Goal: Task Accomplishment & Management: Manage account settings

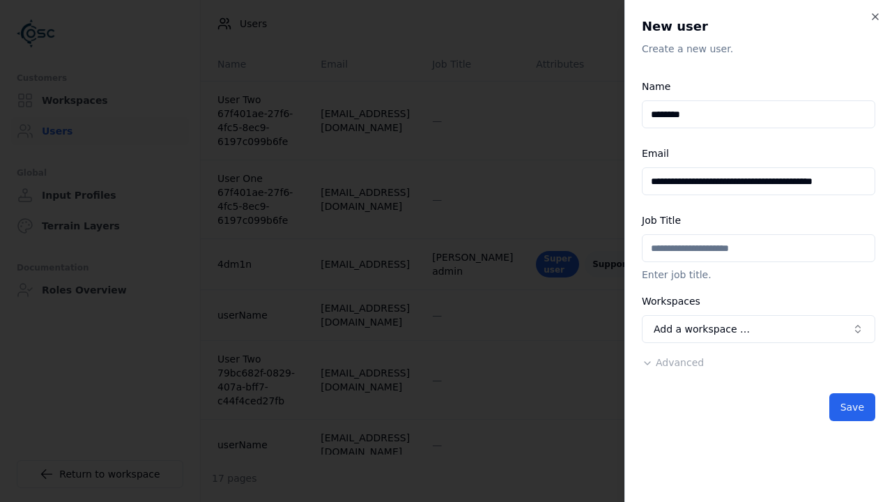
scroll to position [0, 10]
type input "**********"
click at [758, 329] on button "Add a workspace …" at bounding box center [758, 329] width 233 height 28
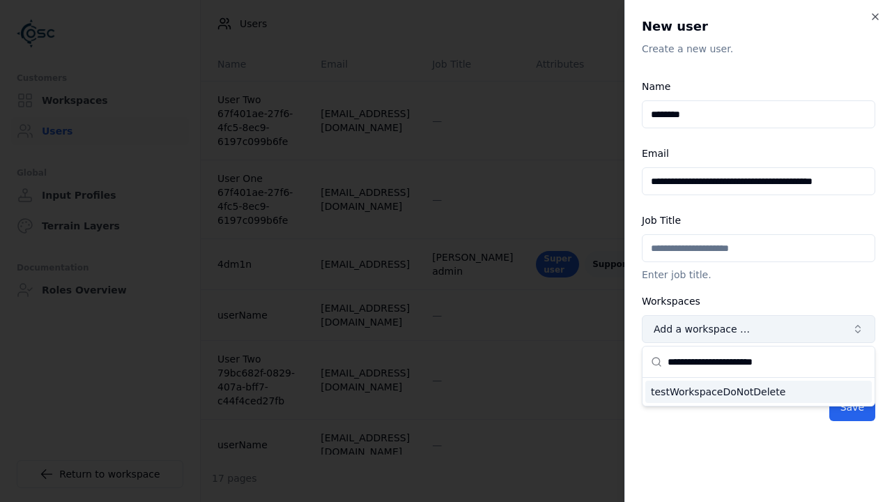
scroll to position [0, 0]
type input "**********"
click at [758, 391] on div "testWorkspaceDoNotDelete" at bounding box center [758, 391] width 226 height 22
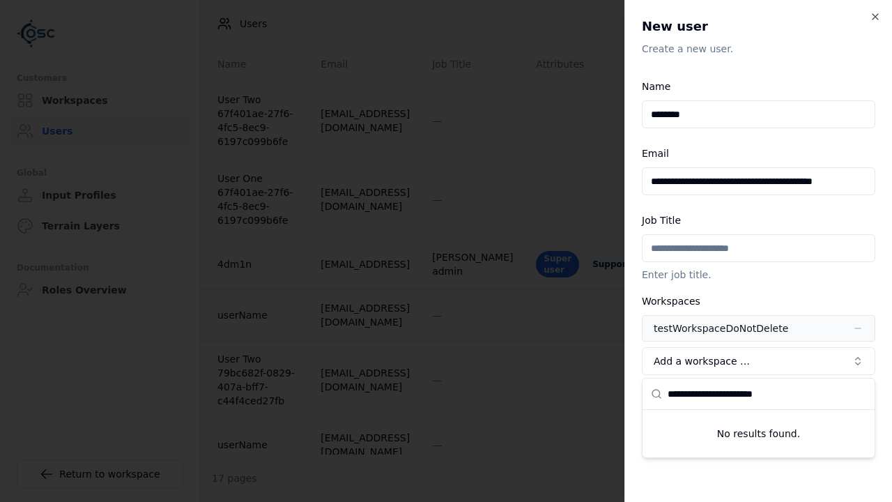
click at [669, 394] on span "Advanced" at bounding box center [679, 394] width 48 height 11
click at [0, 0] on button "Editor" at bounding box center [0, 0] width 0 height 0
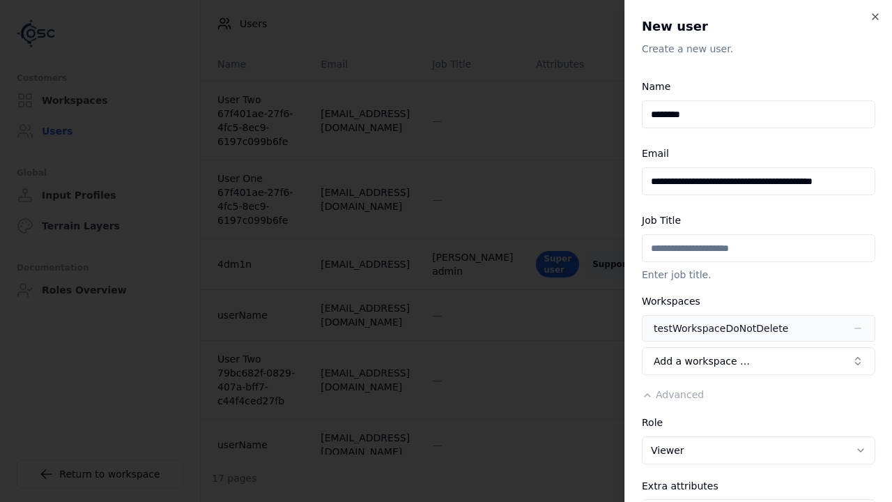
scroll to position [228, 0]
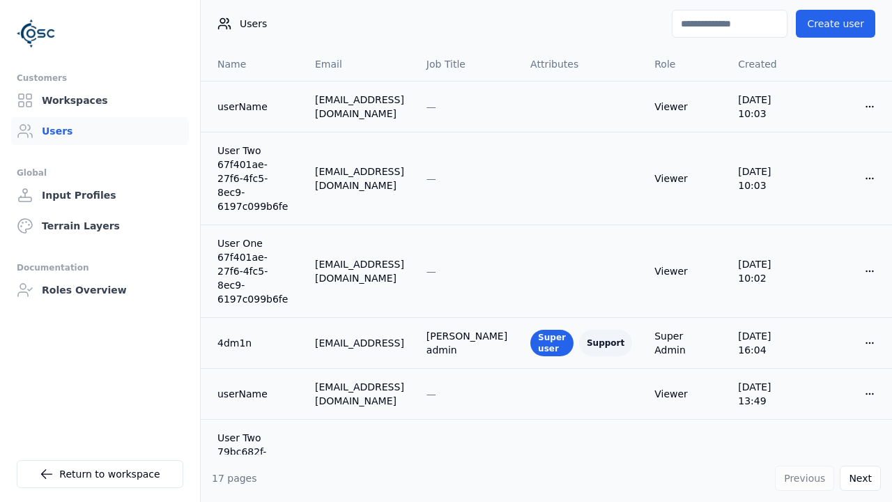
type input "**********"
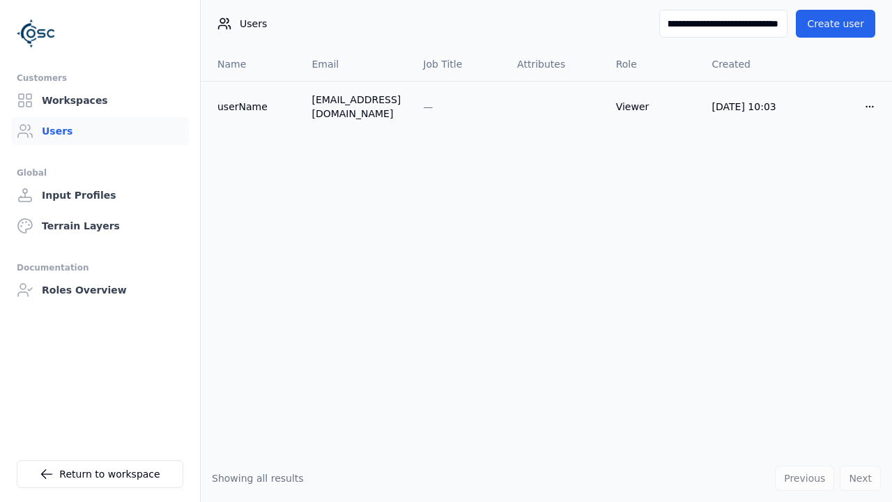
scroll to position [0, 115]
click at [746, 30] on input "**********" at bounding box center [722, 24] width 129 height 28
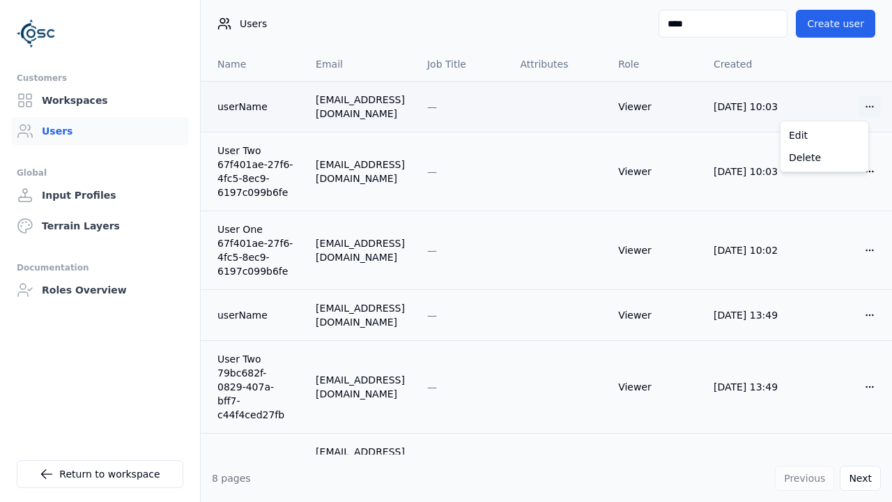
click at [858, 104] on html "Customers Workspaces Users Global Input Profiles Terrain Layers Documentation R…" at bounding box center [446, 251] width 892 height 502
click at [830, 155] on div "Delete" at bounding box center [824, 157] width 82 height 22
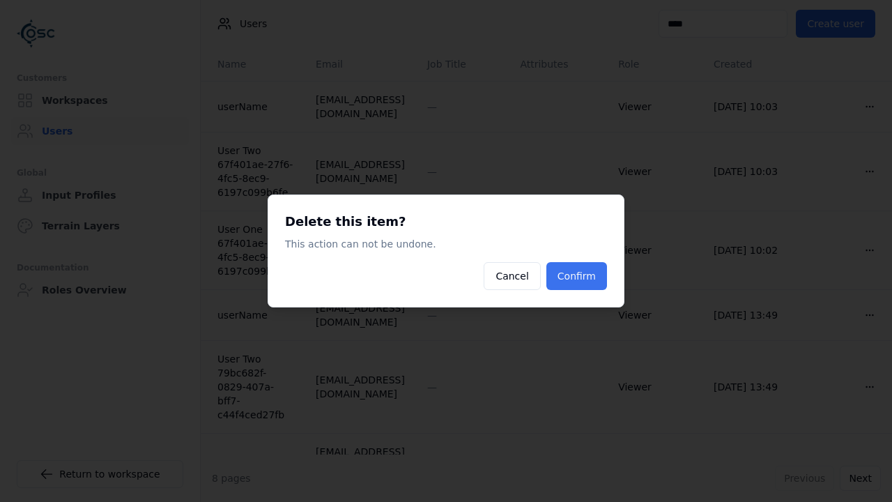
click at [578, 281] on button "Confirm" at bounding box center [576, 276] width 61 height 28
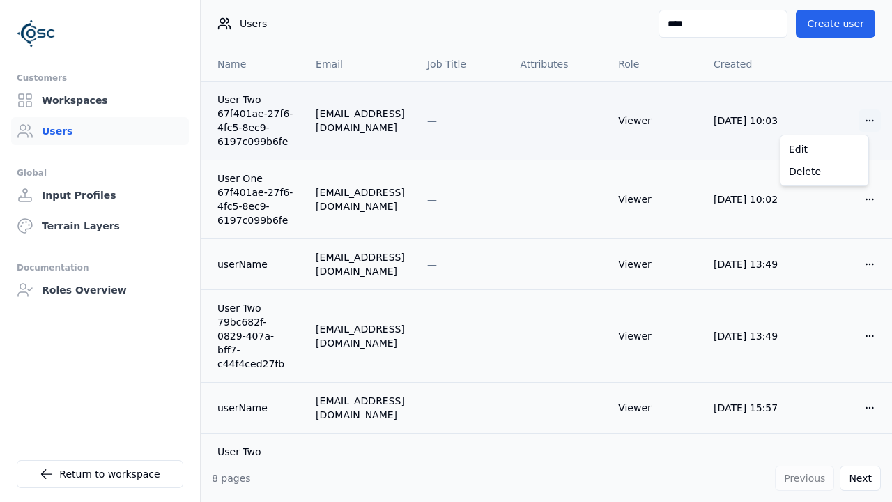
click at [856, 122] on html "Customers Workspaces Users Global Input Profiles Terrain Layers Documentation R…" at bounding box center [446, 251] width 892 height 502
click at [828, 173] on div "Delete" at bounding box center [824, 171] width 82 height 22
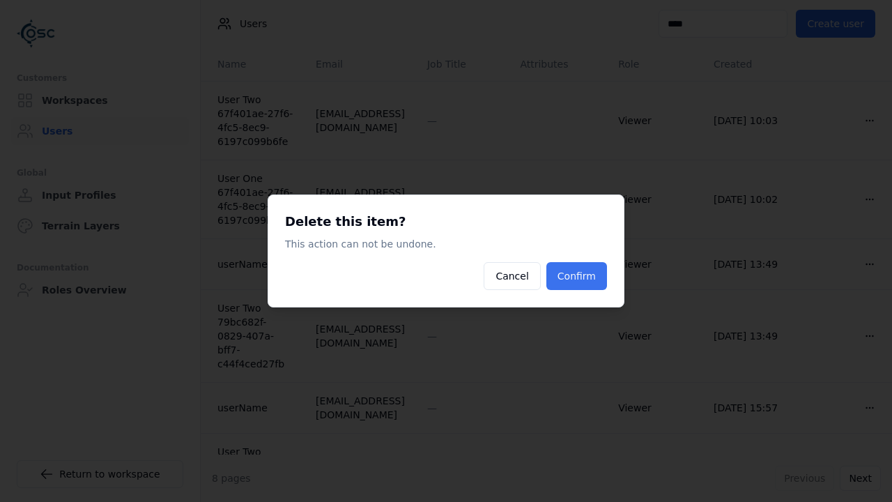
click at [585, 268] on button "Confirm" at bounding box center [576, 276] width 61 height 28
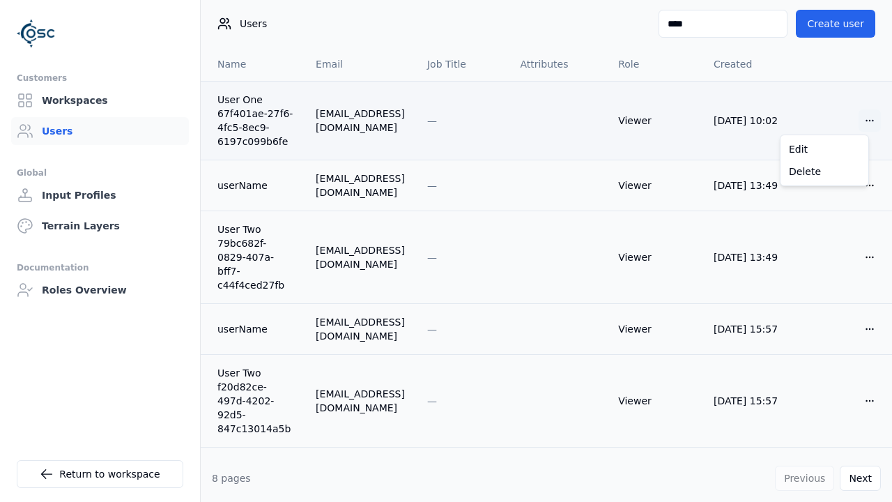
click at [860, 123] on html "Customers Workspaces Users Global Input Profiles Terrain Layers Documentation R…" at bounding box center [446, 251] width 892 height 502
click at [822, 172] on div "Delete" at bounding box center [824, 171] width 82 height 22
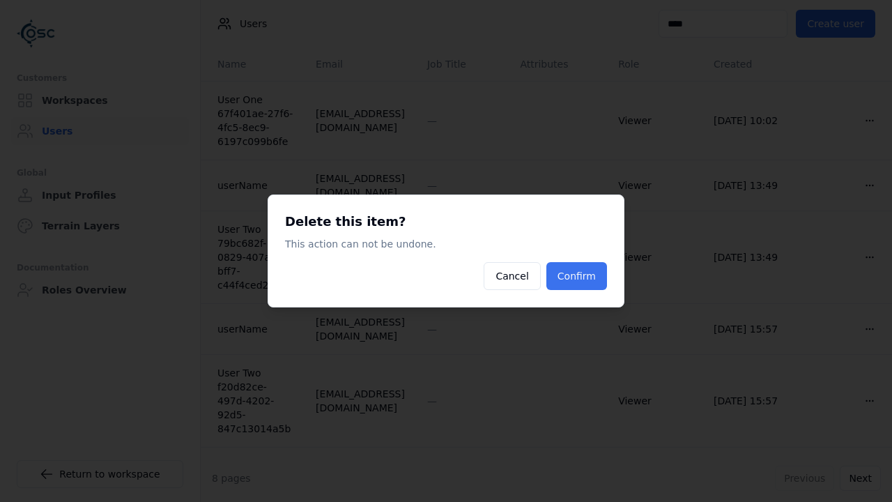
click at [588, 271] on button "Confirm" at bounding box center [576, 276] width 61 height 28
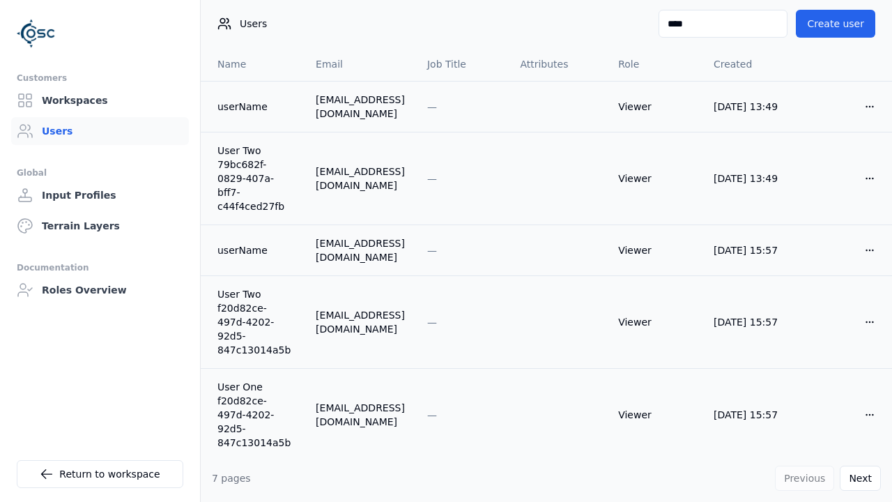
click at [861, 113] on html "Customers Workspaces Users Global Input Profiles Terrain Layers Documentation R…" at bounding box center [446, 251] width 892 height 502
click at [830, 161] on div "Delete" at bounding box center [824, 157] width 82 height 22
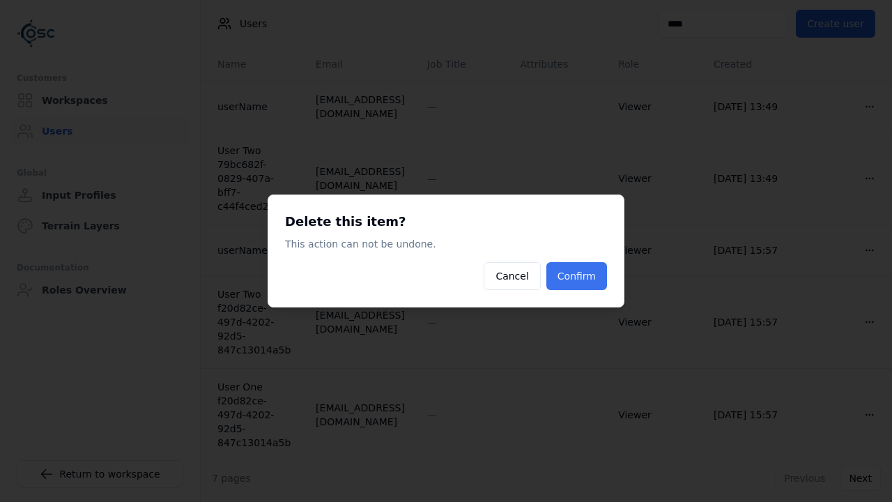
click at [566, 279] on button "Confirm" at bounding box center [576, 276] width 61 height 28
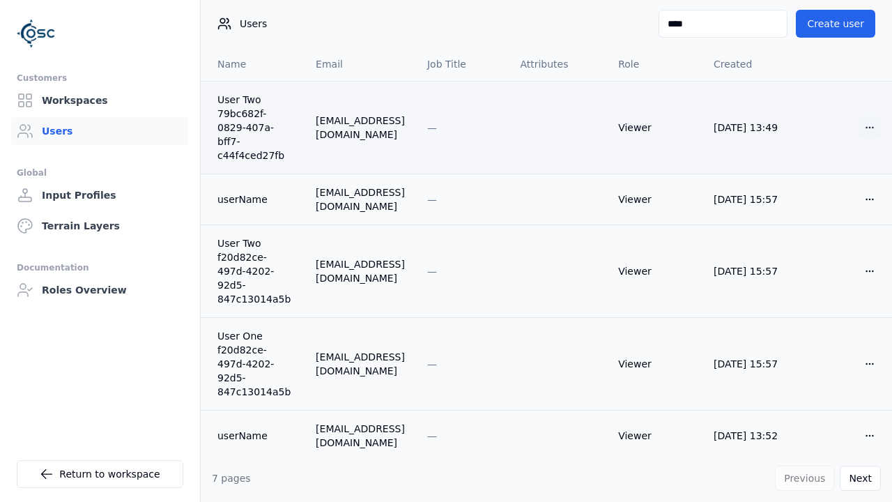
click at [860, 122] on html "Customers Workspaces Users Global Input Profiles Terrain Layers Documentation R…" at bounding box center [446, 251] width 892 height 502
click at [844, 167] on div "Delete" at bounding box center [824, 171] width 82 height 22
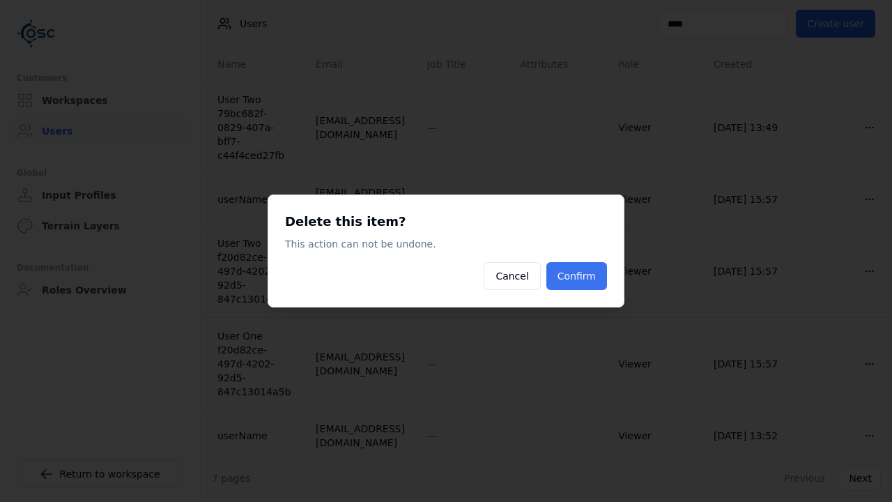
click at [591, 280] on button "Confirm" at bounding box center [576, 276] width 61 height 28
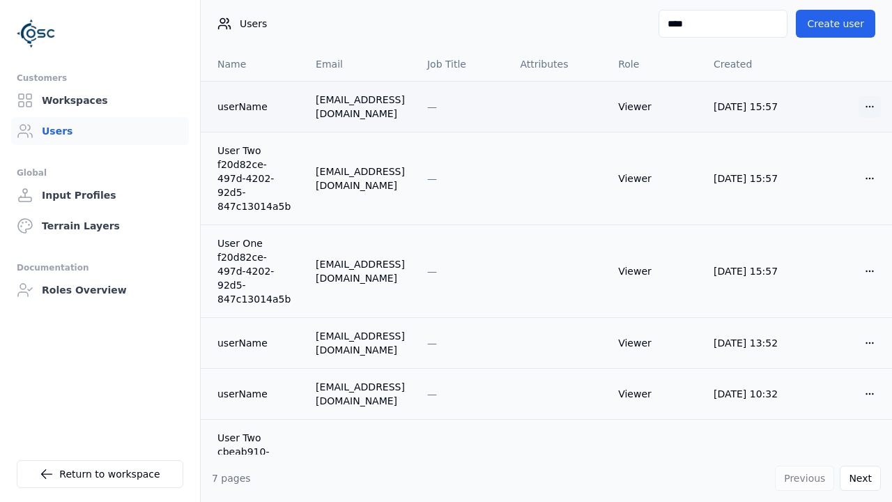
click at [860, 107] on html "Customers Workspaces Users Global Input Profiles Terrain Layers Documentation R…" at bounding box center [446, 251] width 892 height 502
click at [835, 157] on div "Delete" at bounding box center [824, 157] width 82 height 22
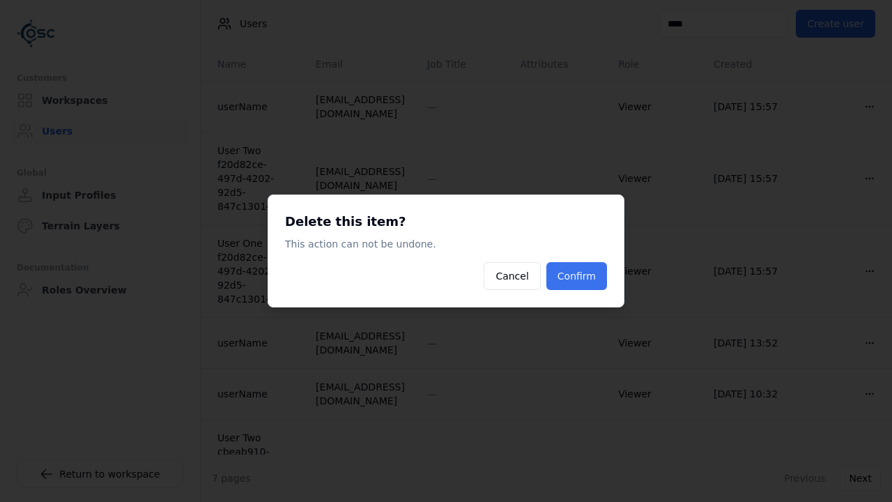
click at [595, 267] on button "Confirm" at bounding box center [576, 276] width 61 height 28
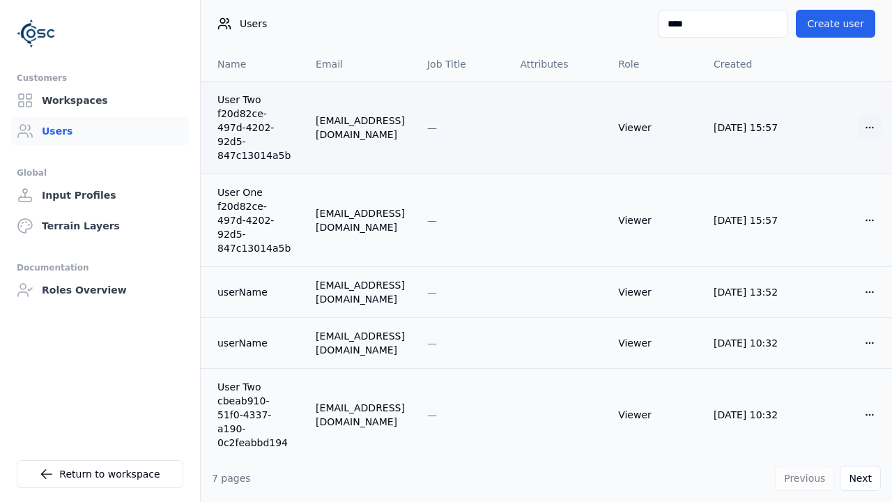
click at [855, 120] on html "Customers Workspaces Users Global Input Profiles Terrain Layers Documentation R…" at bounding box center [446, 251] width 892 height 502
click at [828, 169] on div "Delete" at bounding box center [824, 171] width 82 height 22
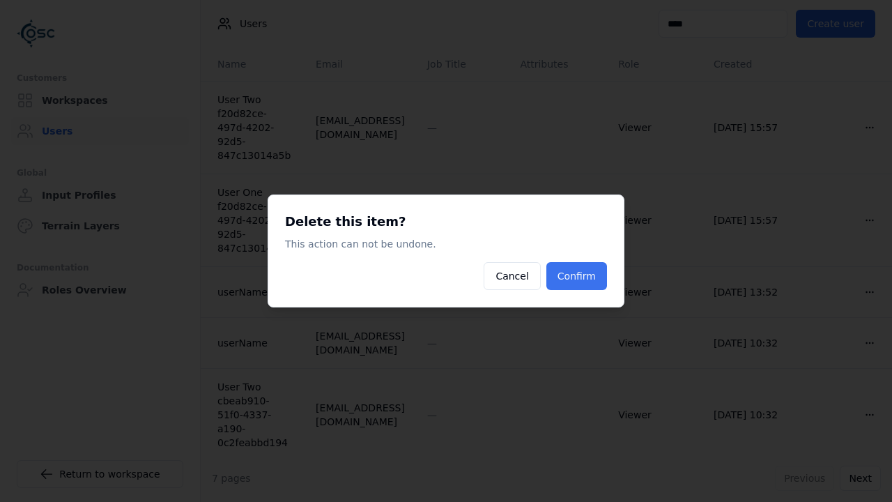
click at [593, 270] on button "Confirm" at bounding box center [576, 276] width 61 height 28
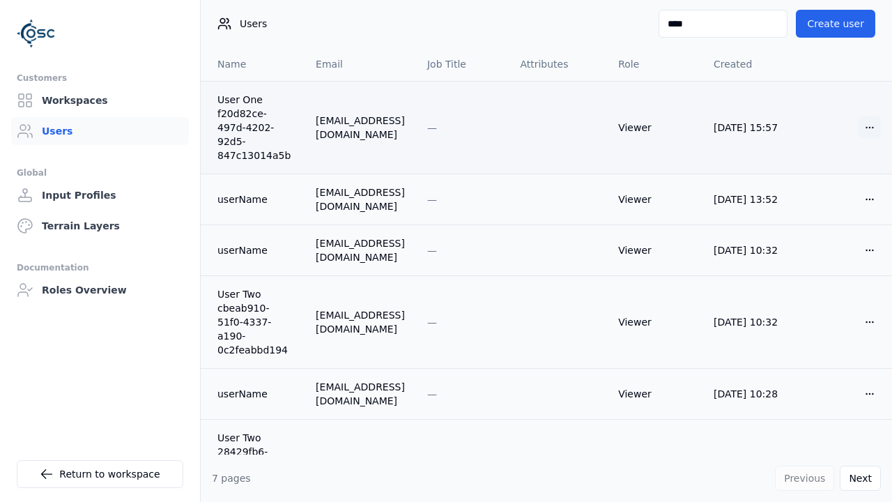
click at [860, 113] on html "Customers Workspaces Users Global Input Profiles Terrain Layers Documentation R…" at bounding box center [446, 251] width 892 height 502
click at [830, 169] on div "Delete" at bounding box center [824, 171] width 82 height 22
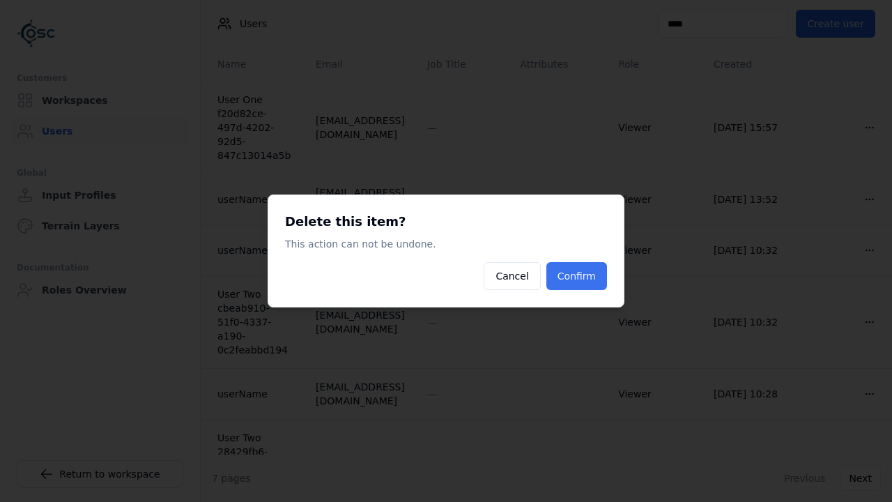
click at [597, 272] on button "Confirm" at bounding box center [576, 276] width 61 height 28
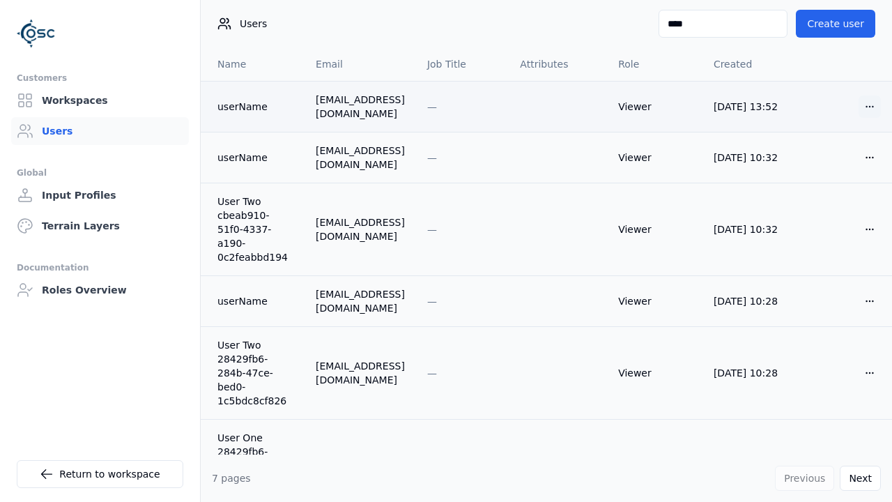
click at [858, 107] on html "Customers Workspaces Users Global Input Profiles Terrain Layers Documentation R…" at bounding box center [446, 251] width 892 height 502
click at [841, 156] on div "Delete" at bounding box center [824, 157] width 82 height 22
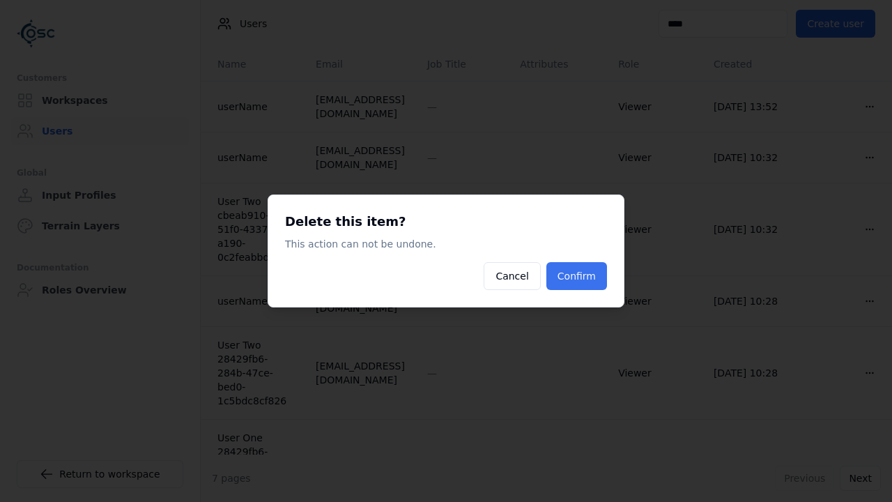
click at [594, 272] on button "Confirm" at bounding box center [576, 276] width 61 height 28
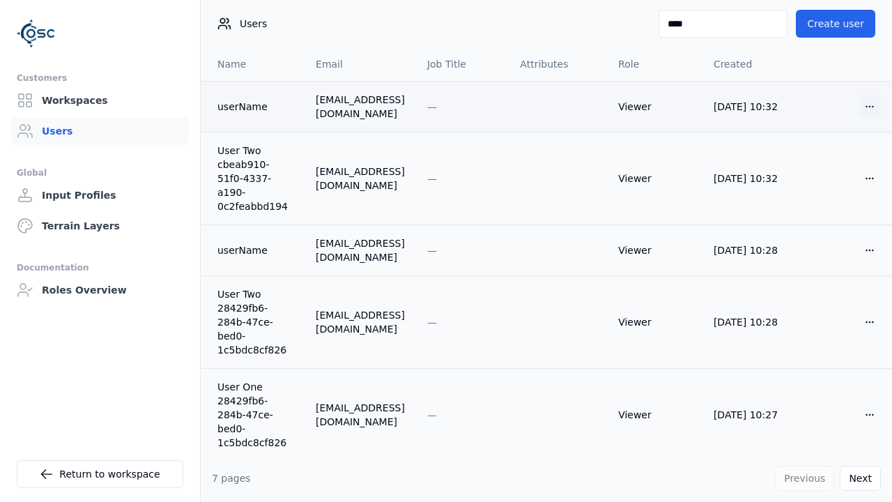
click at [861, 110] on html "Customers Workspaces Users Global Input Profiles Terrain Layers Documentation R…" at bounding box center [446, 251] width 892 height 502
click at [827, 154] on div "Delete" at bounding box center [824, 157] width 82 height 22
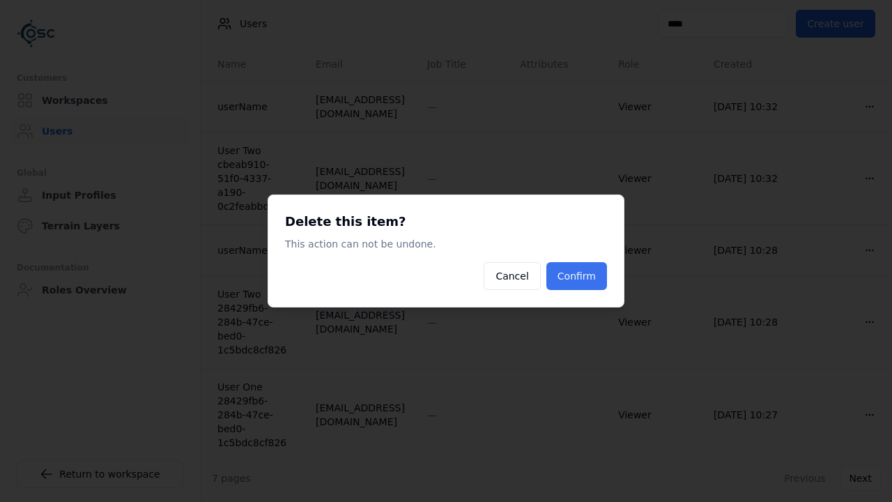
click at [588, 277] on button "Confirm" at bounding box center [576, 276] width 61 height 28
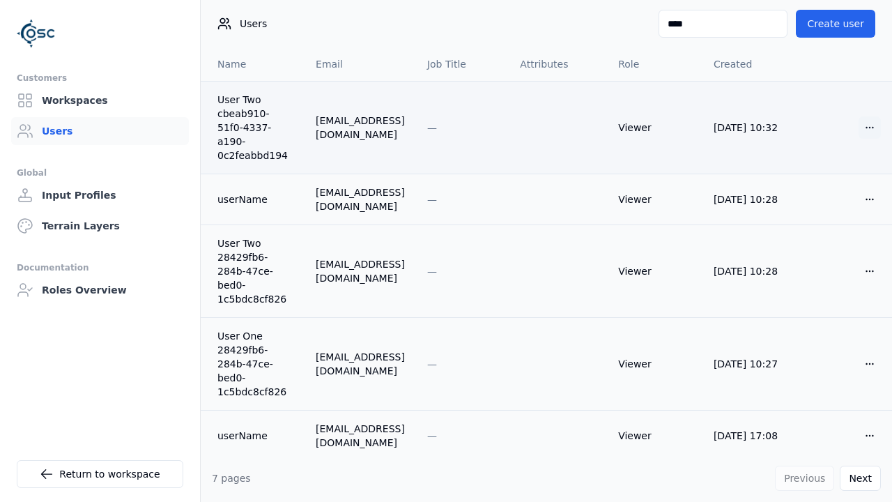
click at [857, 121] on html "Customers Workspaces Users Global Input Profiles Terrain Layers Documentation R…" at bounding box center [446, 251] width 892 height 502
click at [821, 167] on div "Delete" at bounding box center [824, 171] width 82 height 22
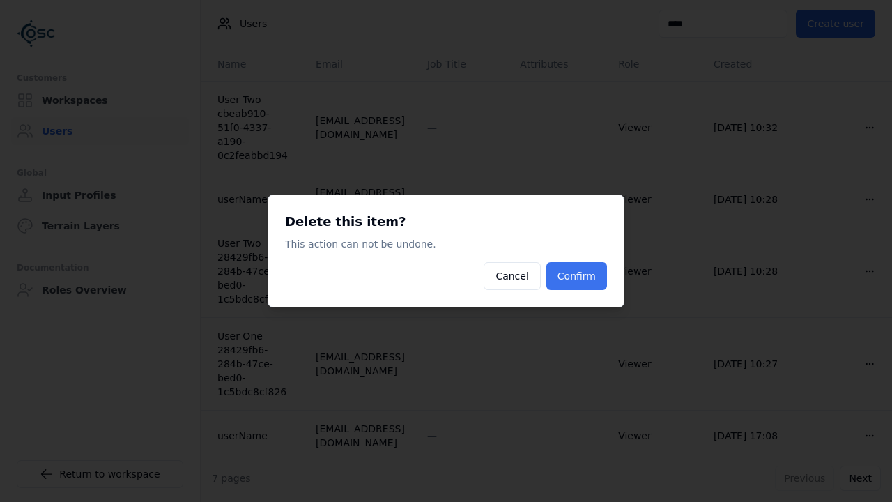
click at [599, 269] on button "Confirm" at bounding box center [576, 276] width 61 height 28
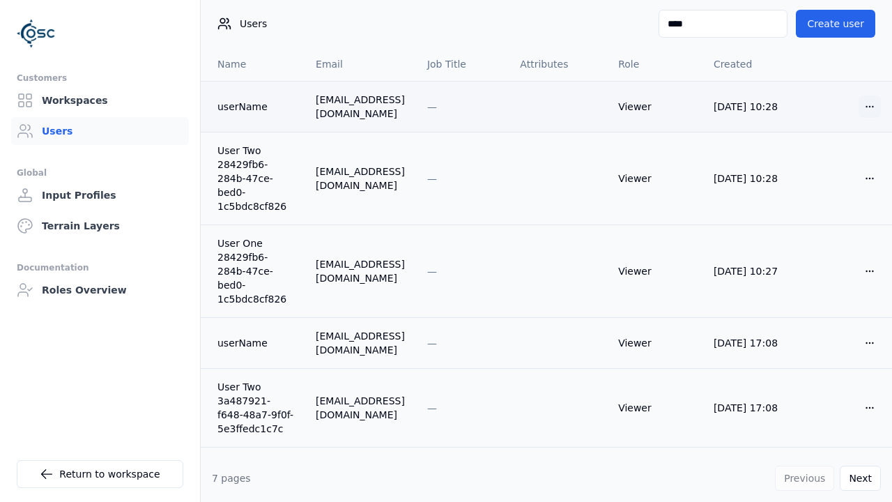
click at [867, 108] on html "Customers Workspaces Users Global Input Profiles Terrain Layers Documentation R…" at bounding box center [446, 251] width 892 height 502
click at [809, 160] on div "Delete" at bounding box center [824, 157] width 82 height 22
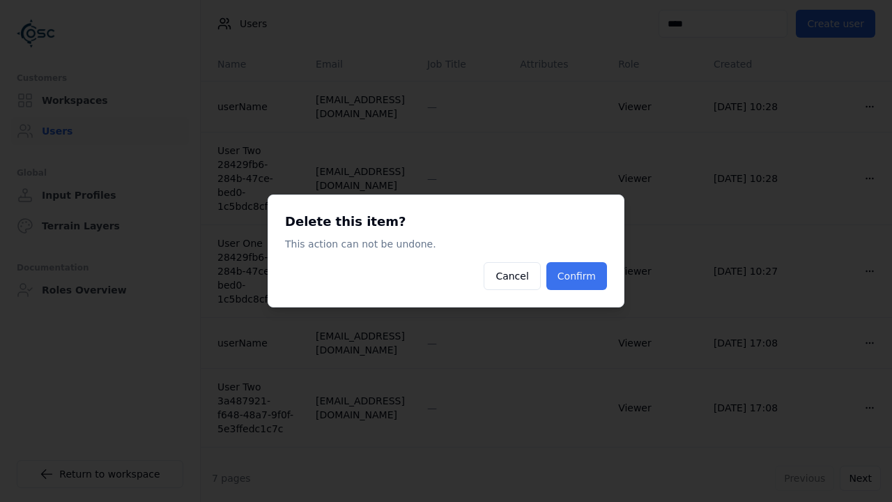
click at [595, 269] on button "Confirm" at bounding box center [576, 276] width 61 height 28
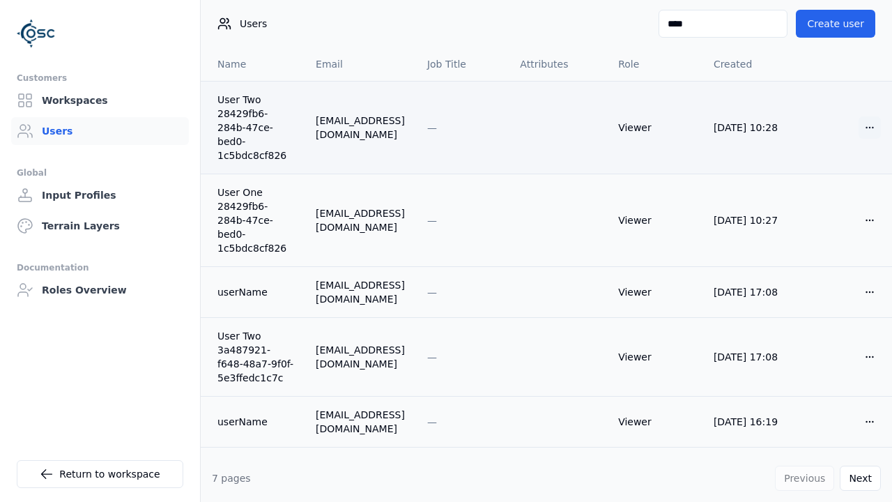
click at [853, 121] on html "Customers Workspaces Users Global Input Profiles Terrain Layers Documentation R…" at bounding box center [446, 251] width 892 height 502
click at [821, 173] on div "Delete" at bounding box center [824, 171] width 82 height 22
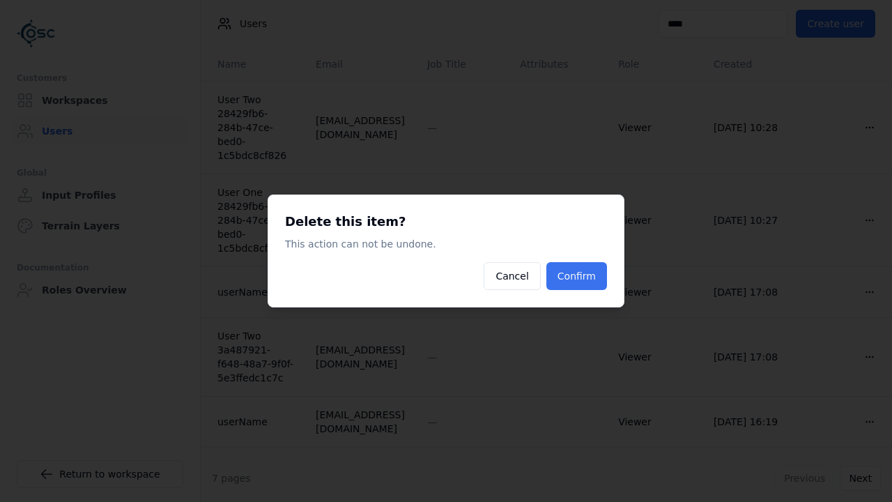
click at [597, 265] on button "Confirm" at bounding box center [576, 276] width 61 height 28
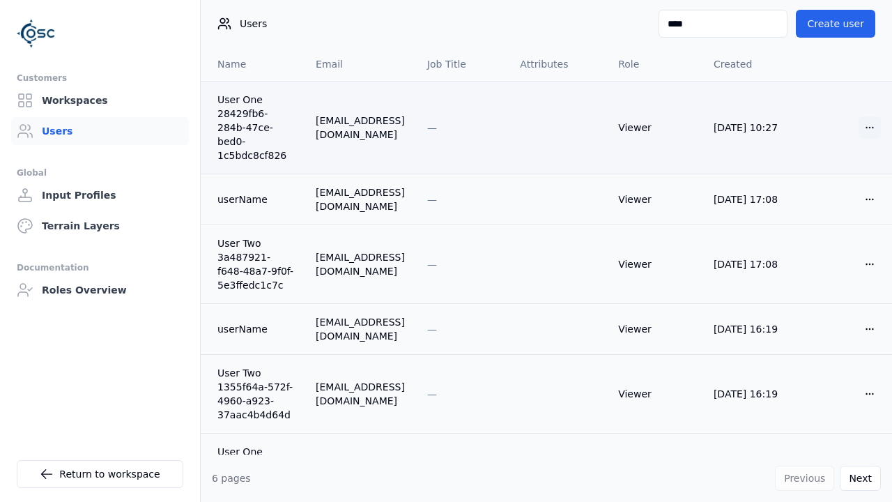
click at [855, 116] on html "Customers Workspaces Users Global Input Profiles Terrain Layers Documentation R…" at bounding box center [446, 251] width 892 height 502
click at [824, 174] on div "Delete" at bounding box center [824, 171] width 82 height 22
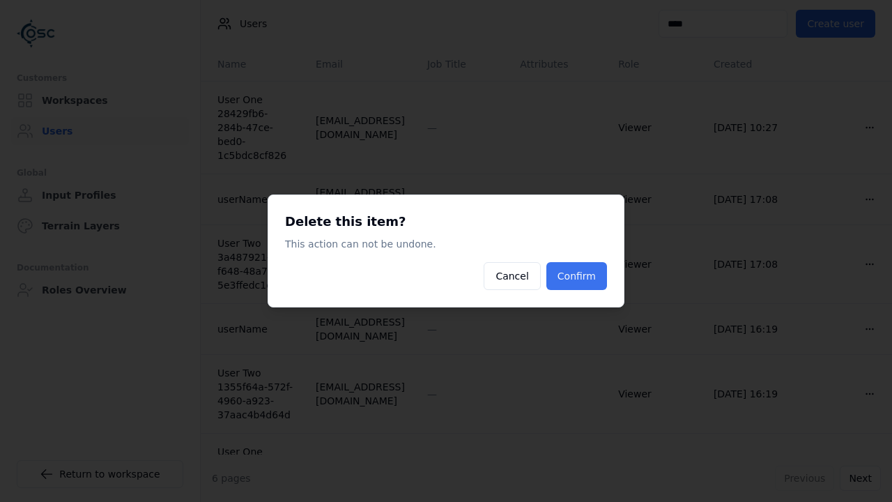
click at [598, 272] on button "Confirm" at bounding box center [576, 276] width 61 height 28
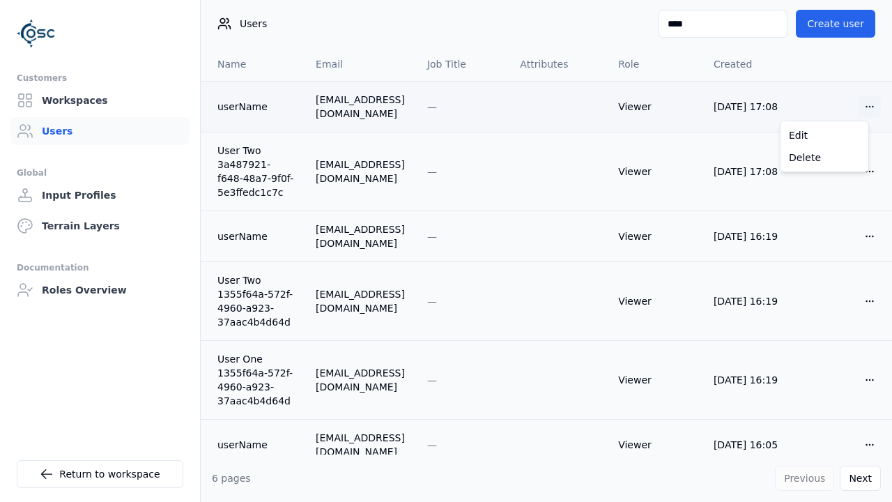
click at [852, 107] on html "Customers Workspaces Users Global Input Profiles Terrain Layers Documentation R…" at bounding box center [446, 251] width 892 height 502
click at [816, 153] on div "Delete" at bounding box center [824, 157] width 82 height 22
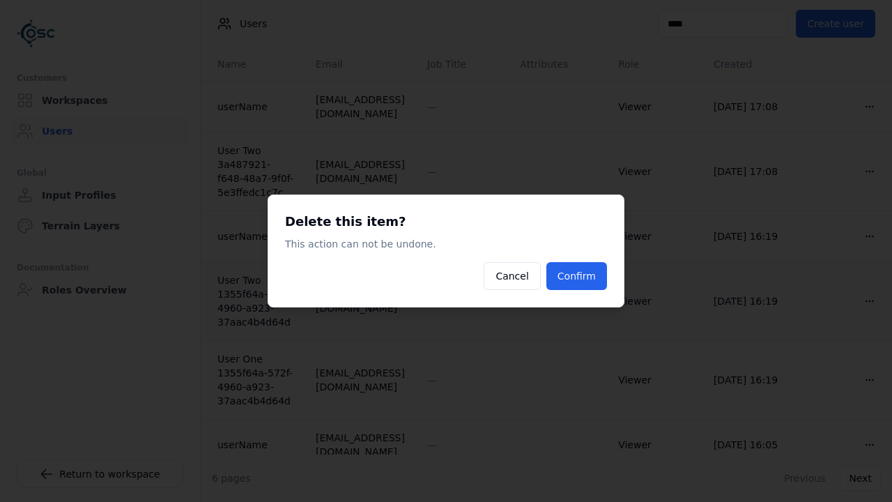
click at [562, 269] on button "Confirm" at bounding box center [576, 276] width 61 height 28
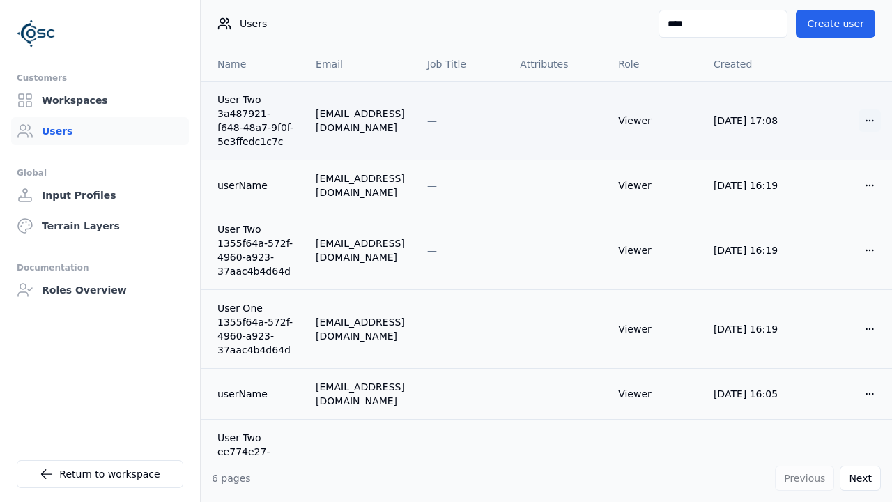
click at [857, 121] on html "Customers Workspaces Users Global Input Profiles Terrain Layers Documentation R…" at bounding box center [446, 251] width 892 height 502
click at [834, 164] on div "Delete" at bounding box center [824, 171] width 82 height 22
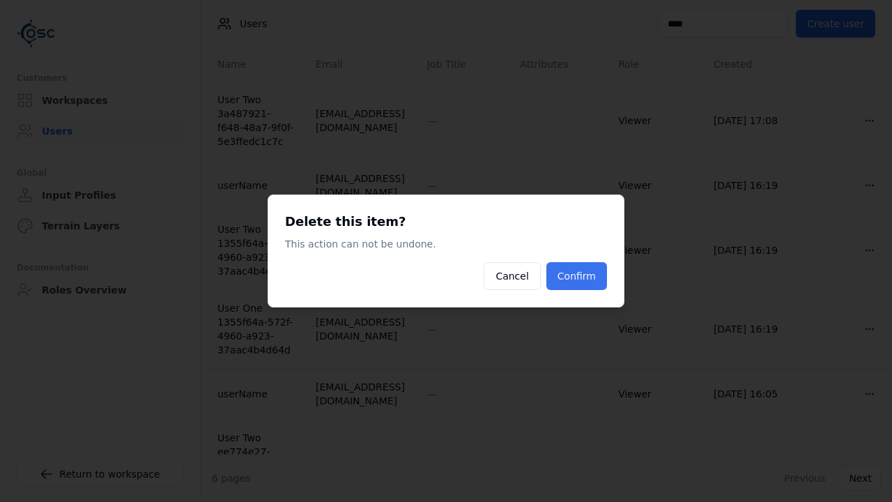
click at [589, 265] on button "Confirm" at bounding box center [576, 276] width 61 height 28
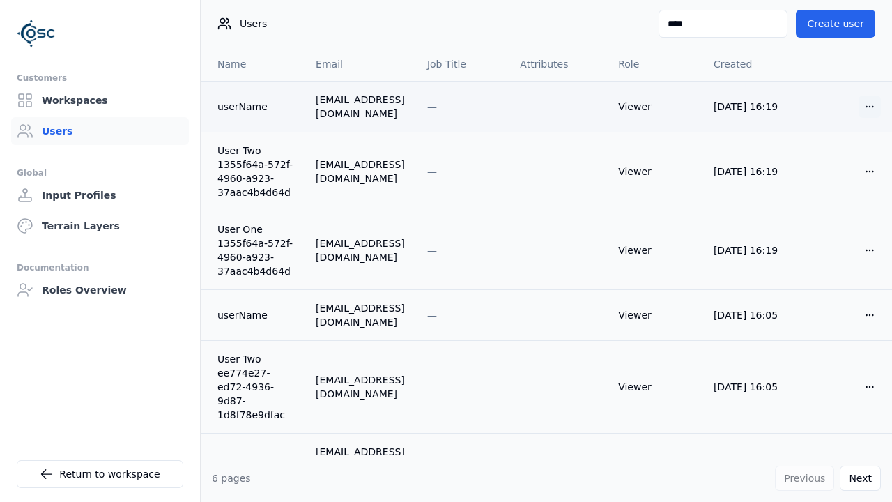
click at [857, 111] on html "Customers Workspaces Users Global Input Profiles Terrain Layers Documentation R…" at bounding box center [446, 251] width 892 height 502
click at [835, 160] on div "Delete" at bounding box center [824, 157] width 82 height 22
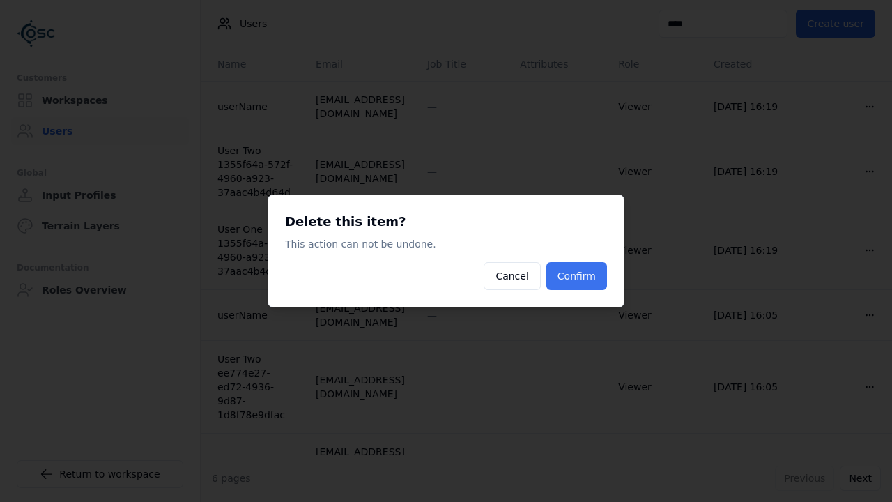
click at [584, 267] on button "Confirm" at bounding box center [576, 276] width 61 height 28
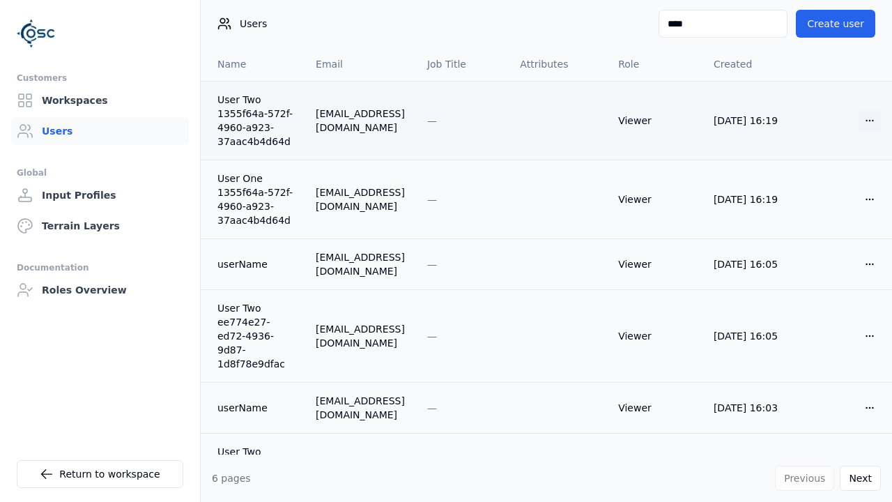
click at [861, 118] on html "Customers Workspaces Users Global Input Profiles Terrain Layers Documentation R…" at bounding box center [446, 251] width 892 height 502
click at [829, 171] on div "Delete" at bounding box center [824, 171] width 82 height 22
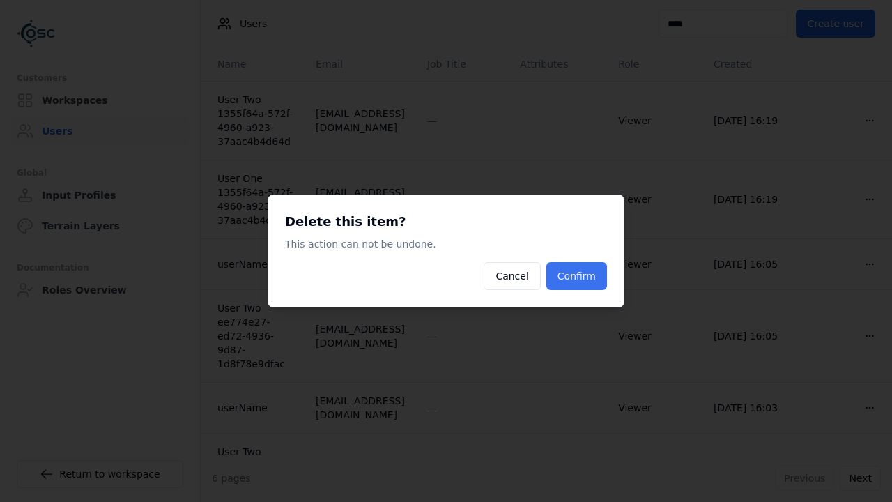
click at [587, 267] on button "Confirm" at bounding box center [576, 276] width 61 height 28
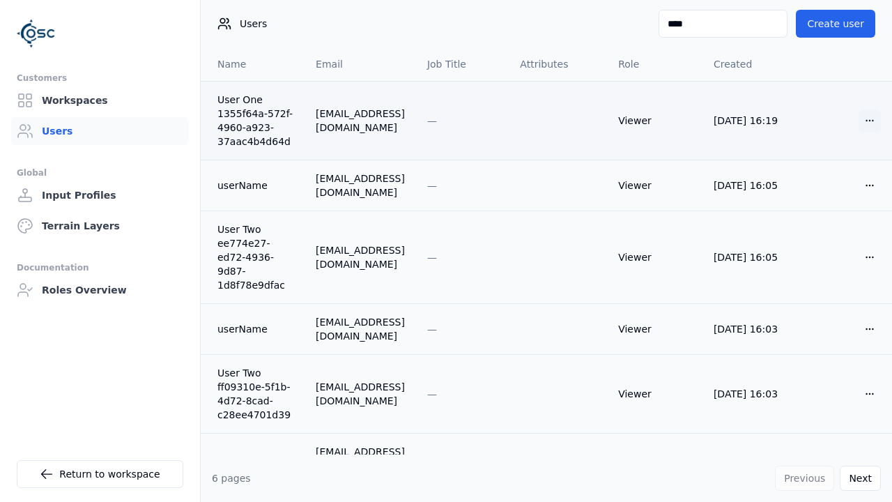
click at [866, 119] on html "Customers Workspaces Users Global Input Profiles Terrain Layers Documentation R…" at bounding box center [446, 251] width 892 height 502
click at [818, 169] on div "Delete" at bounding box center [824, 171] width 82 height 22
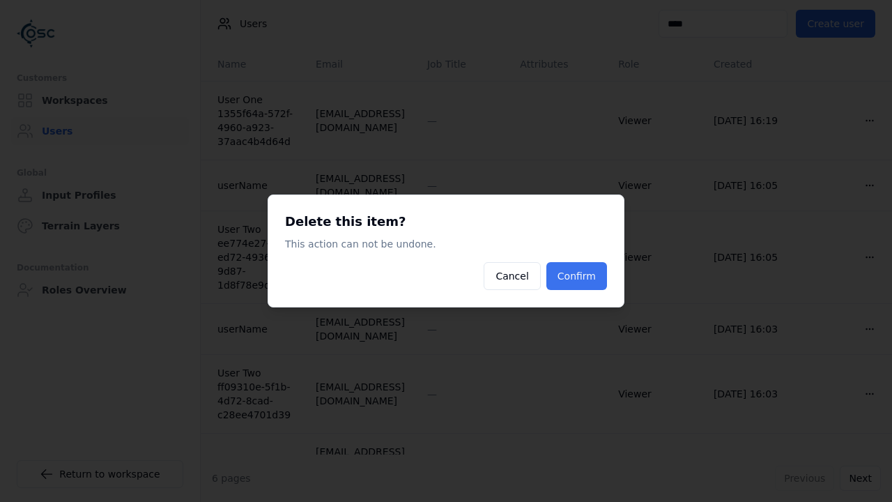
click at [587, 270] on button "Confirm" at bounding box center [576, 276] width 61 height 28
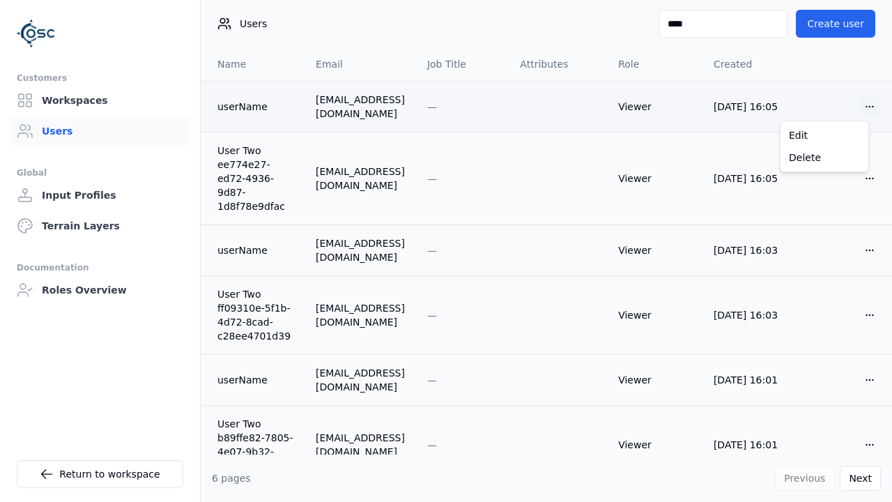
click at [859, 109] on html "Customers Workspaces Users Global Input Profiles Terrain Layers Documentation R…" at bounding box center [446, 251] width 892 height 502
click at [830, 155] on div "Delete" at bounding box center [824, 157] width 82 height 22
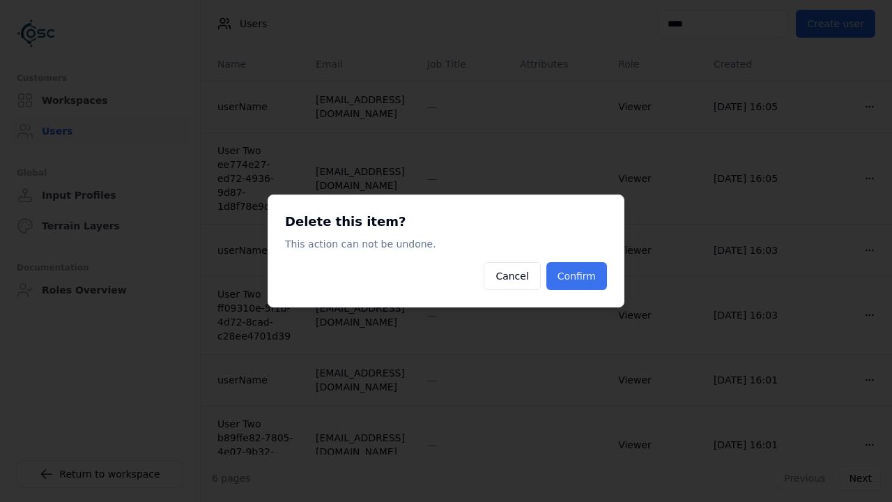
click at [587, 277] on button "Confirm" at bounding box center [576, 276] width 61 height 28
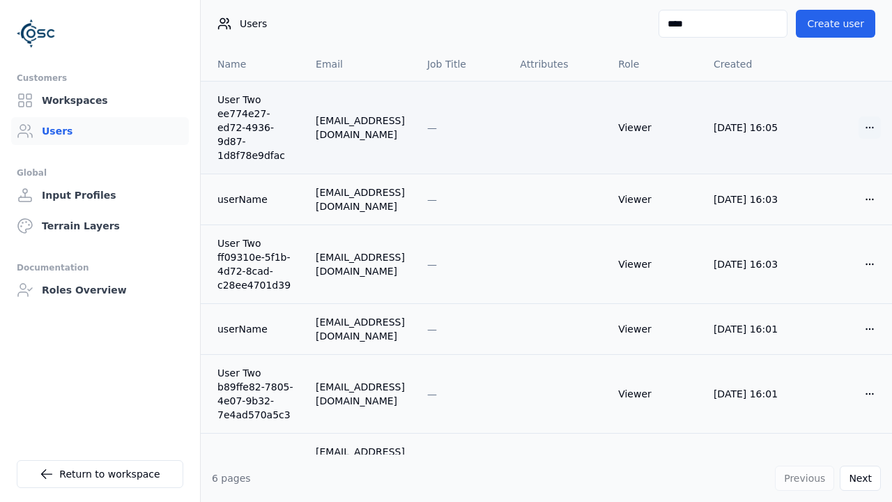
click at [859, 119] on html "Customers Workspaces Users Global Input Profiles Terrain Layers Documentation R…" at bounding box center [446, 251] width 892 height 502
click at [836, 169] on div "Delete" at bounding box center [824, 171] width 82 height 22
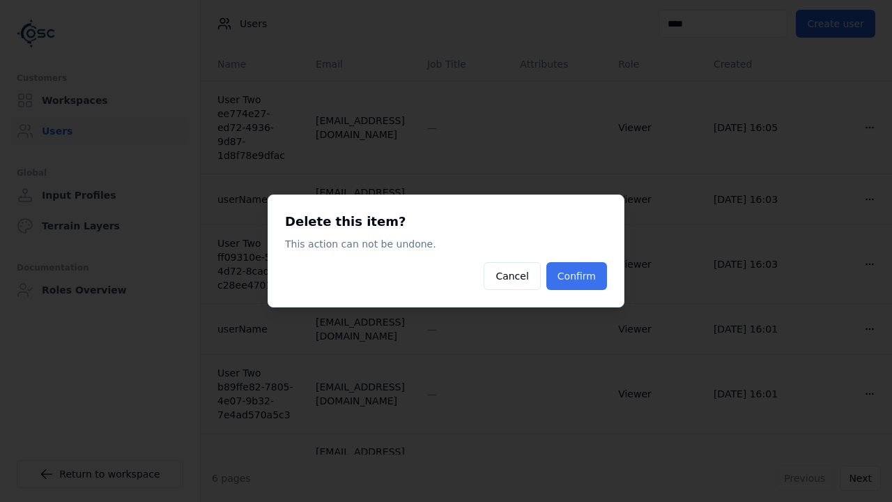
click at [577, 269] on button "Confirm" at bounding box center [576, 276] width 61 height 28
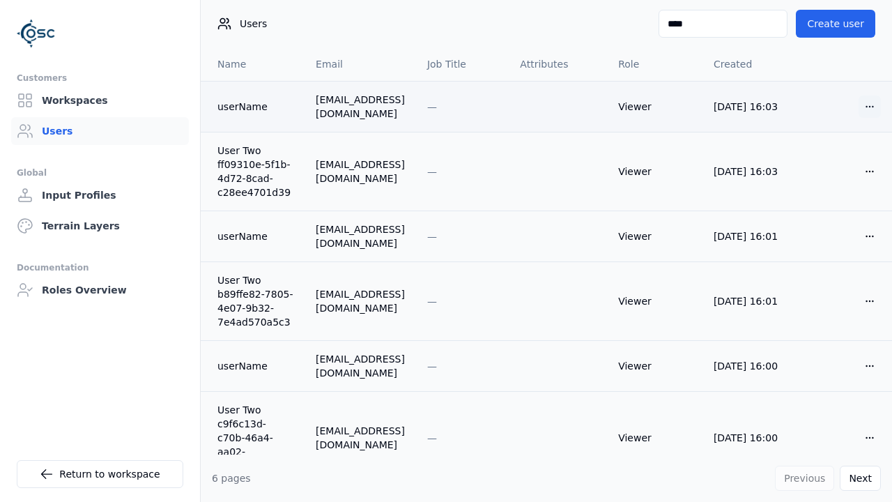
click at [849, 102] on html "Customers Workspaces Users Global Input Profiles Terrain Layers Documentation R…" at bounding box center [446, 251] width 892 height 502
click at [828, 157] on div "Delete" at bounding box center [824, 157] width 82 height 22
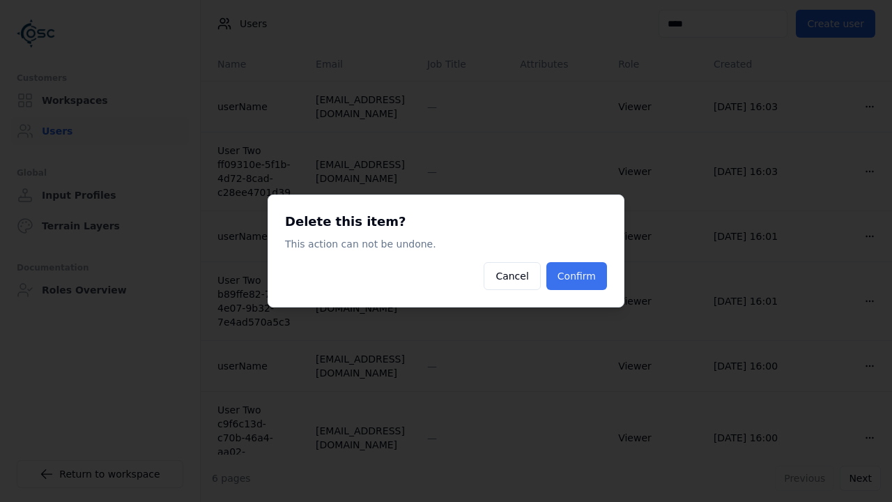
click at [586, 274] on button "Confirm" at bounding box center [576, 276] width 61 height 28
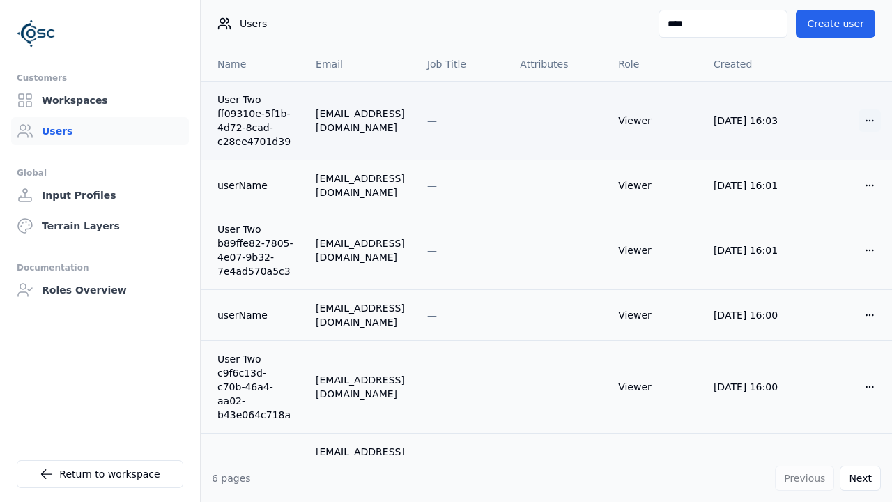
click at [850, 117] on html "Customers Workspaces Users Global Input Profiles Terrain Layers Documentation R…" at bounding box center [446, 251] width 892 height 502
click at [826, 169] on div "Delete" at bounding box center [824, 171] width 82 height 22
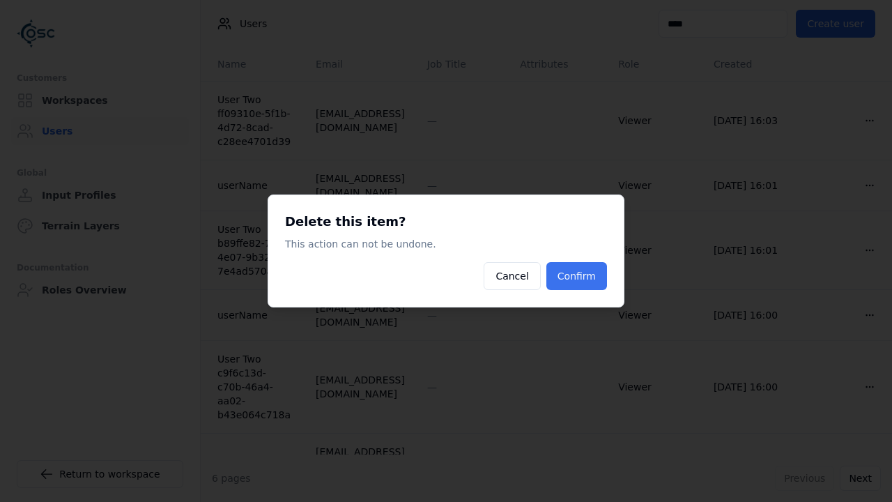
click at [591, 271] on button "Confirm" at bounding box center [576, 276] width 61 height 28
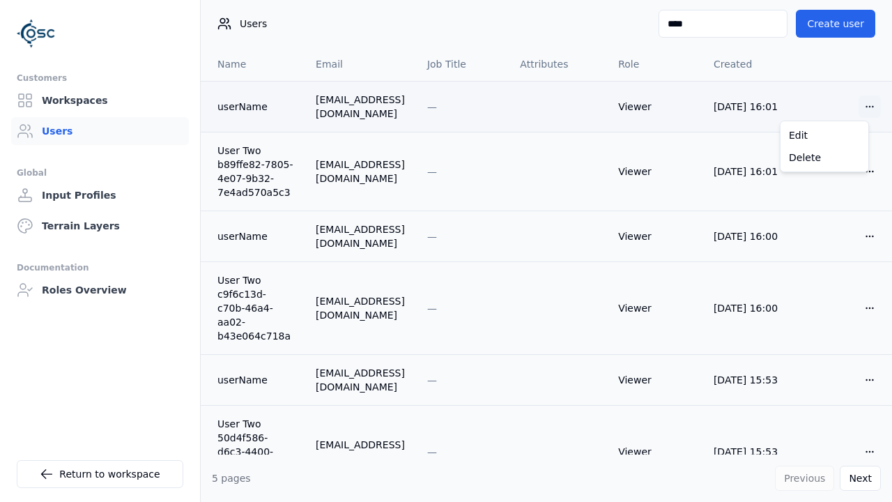
click at [855, 104] on html "Customers Workspaces Users Global Input Profiles Terrain Layers Documentation R…" at bounding box center [446, 251] width 892 height 502
click at [842, 149] on div "Delete" at bounding box center [824, 157] width 82 height 22
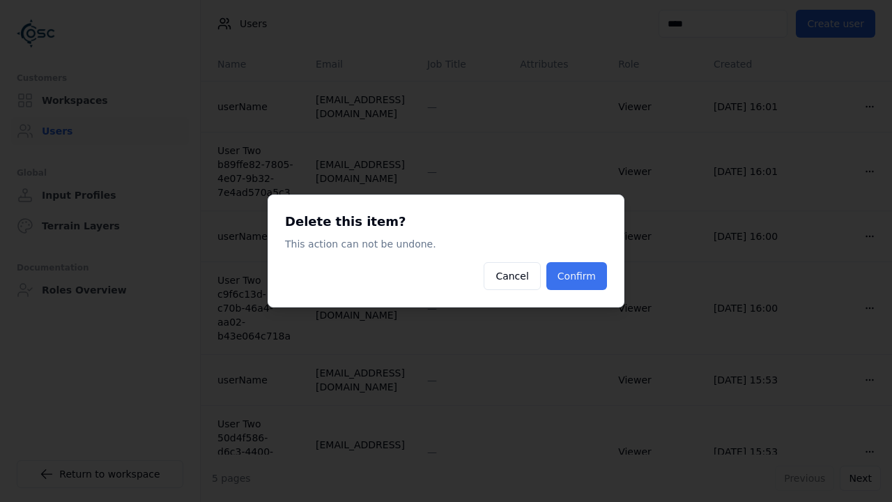
click at [573, 266] on button "Confirm" at bounding box center [576, 276] width 61 height 28
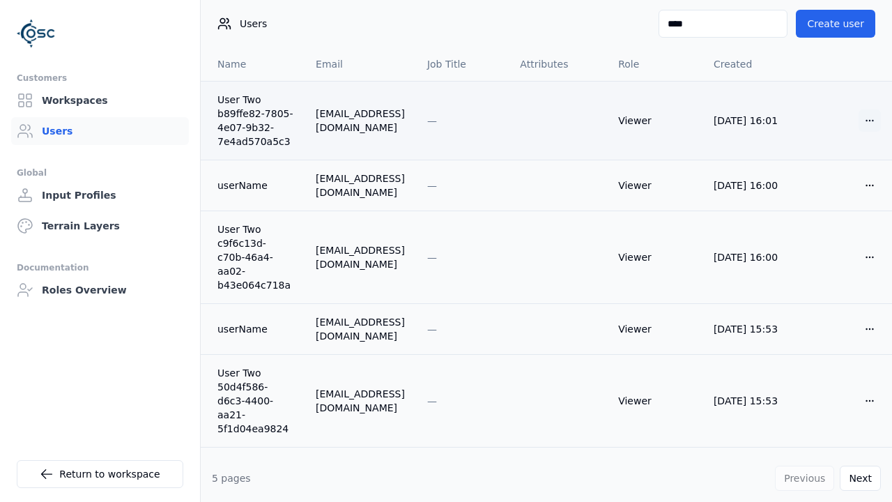
click at [857, 116] on html "Customers Workspaces Users Global Input Profiles Terrain Layers Documentation R…" at bounding box center [446, 251] width 892 height 502
click at [831, 170] on div "Delete" at bounding box center [824, 171] width 82 height 22
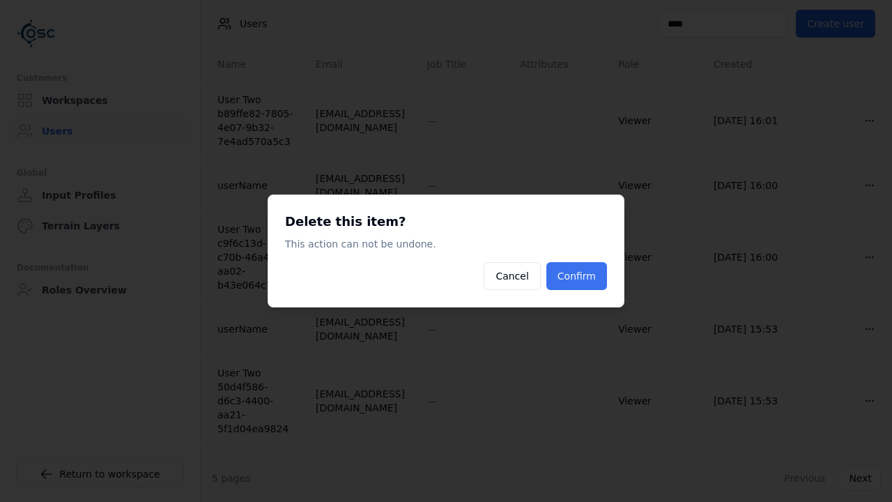
click at [576, 267] on button "Confirm" at bounding box center [576, 276] width 61 height 28
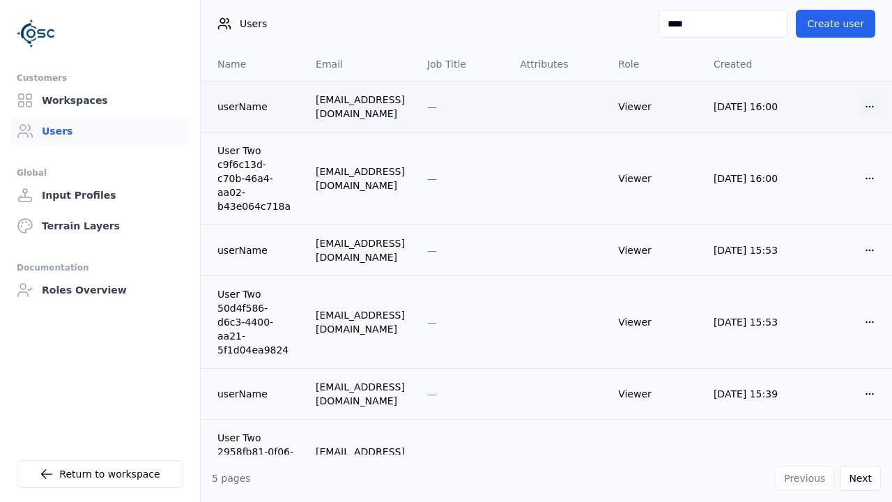
click at [855, 110] on html "Customers Workspaces Users Global Input Profiles Terrain Layers Documentation R…" at bounding box center [446, 251] width 892 height 502
click at [832, 163] on div "Delete" at bounding box center [824, 157] width 82 height 22
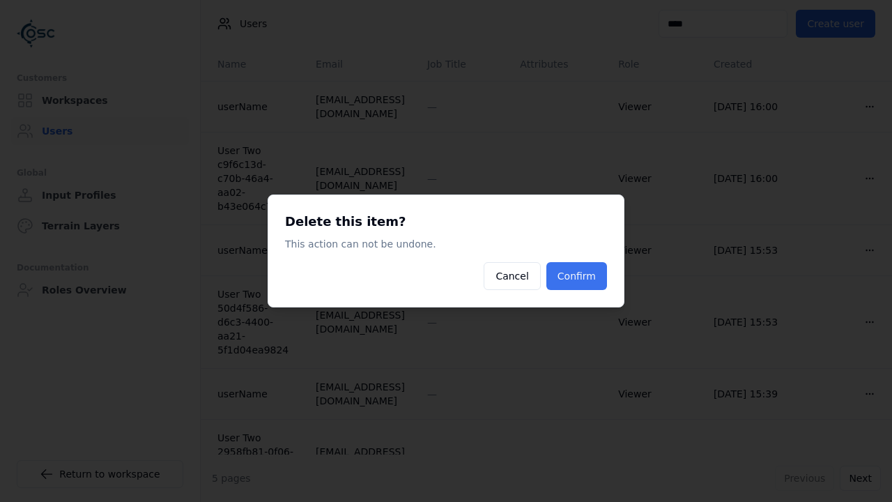
click at [581, 270] on button "Confirm" at bounding box center [576, 276] width 61 height 28
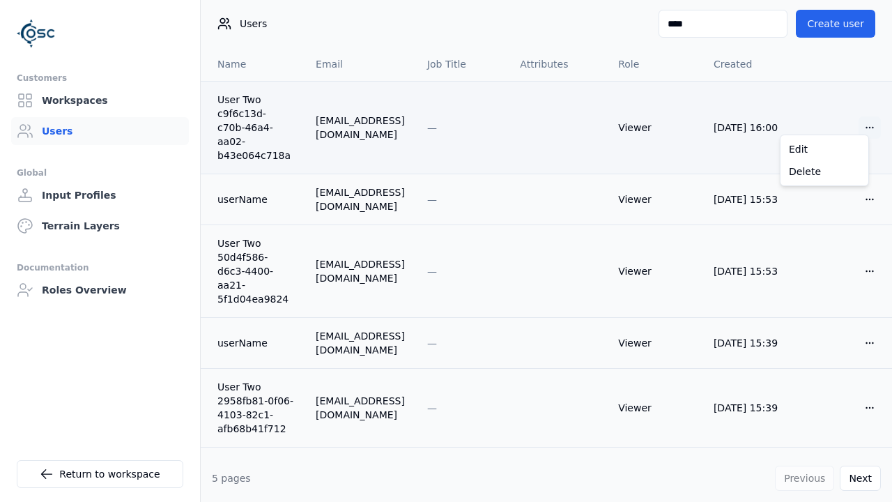
click at [857, 118] on html "Customers Workspaces Users Global Input Profiles Terrain Layers Documentation R…" at bounding box center [446, 251] width 892 height 502
click at [829, 166] on div "Delete" at bounding box center [824, 171] width 82 height 22
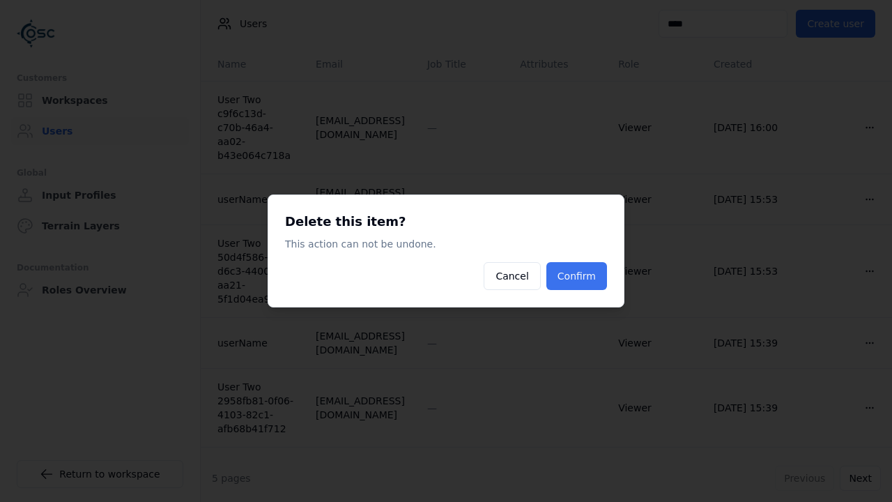
click at [593, 266] on button "Confirm" at bounding box center [576, 276] width 61 height 28
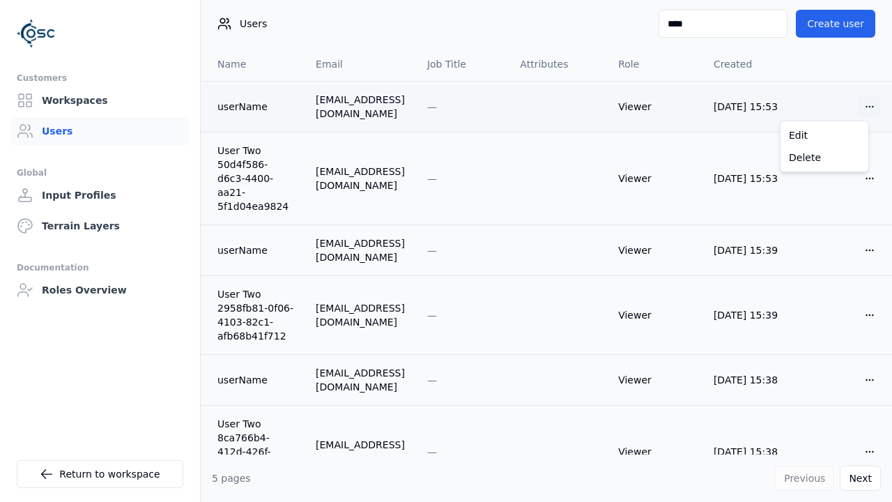
click at [853, 102] on html "Customers Workspaces Users Global Input Profiles Terrain Layers Documentation R…" at bounding box center [446, 251] width 892 height 502
click at [832, 151] on div "Delete" at bounding box center [824, 157] width 82 height 22
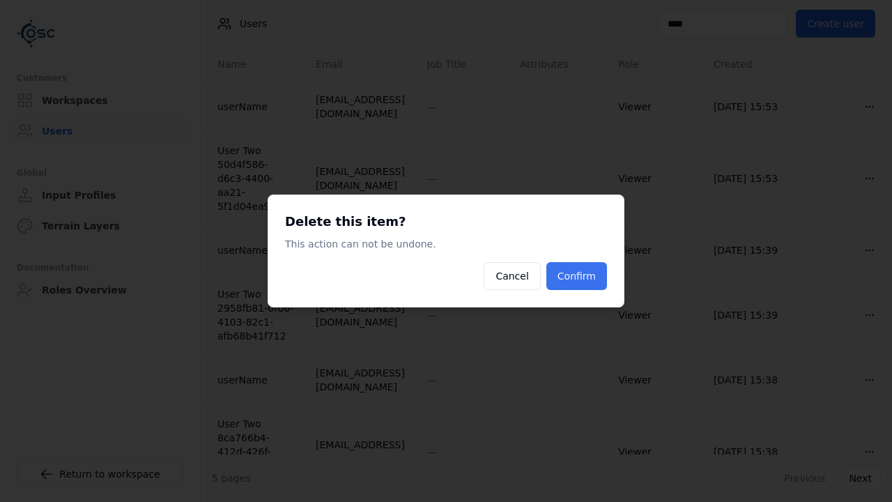
click at [581, 276] on button "Confirm" at bounding box center [576, 276] width 61 height 28
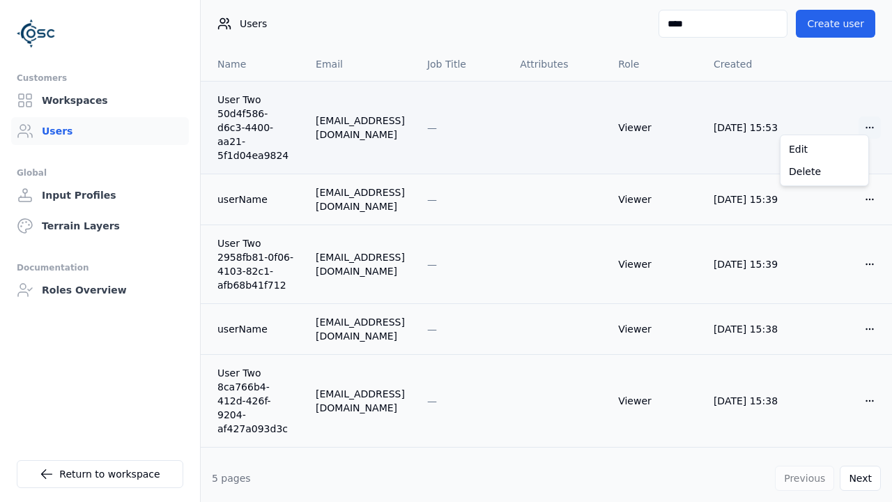
click at [855, 119] on html "Customers Workspaces Users Global Input Profiles Terrain Layers Documentation R…" at bounding box center [446, 251] width 892 height 502
click at [821, 169] on div "Delete" at bounding box center [824, 171] width 82 height 22
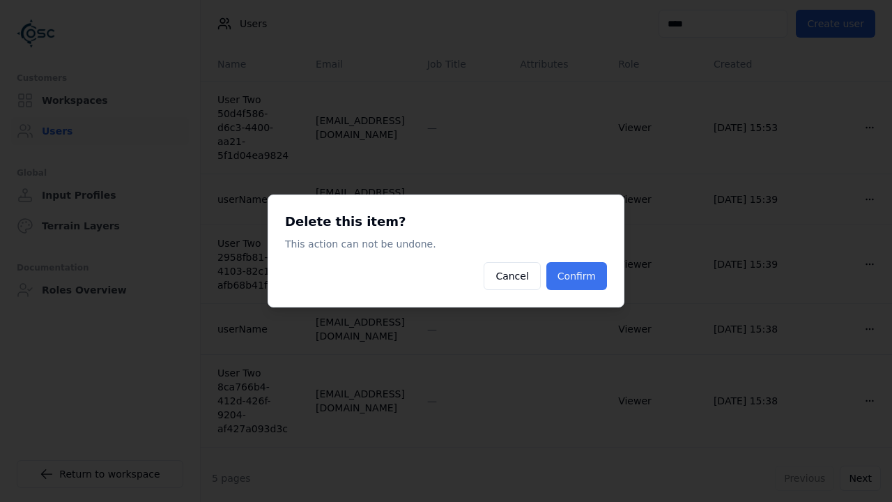
click at [593, 280] on button "Confirm" at bounding box center [576, 276] width 61 height 28
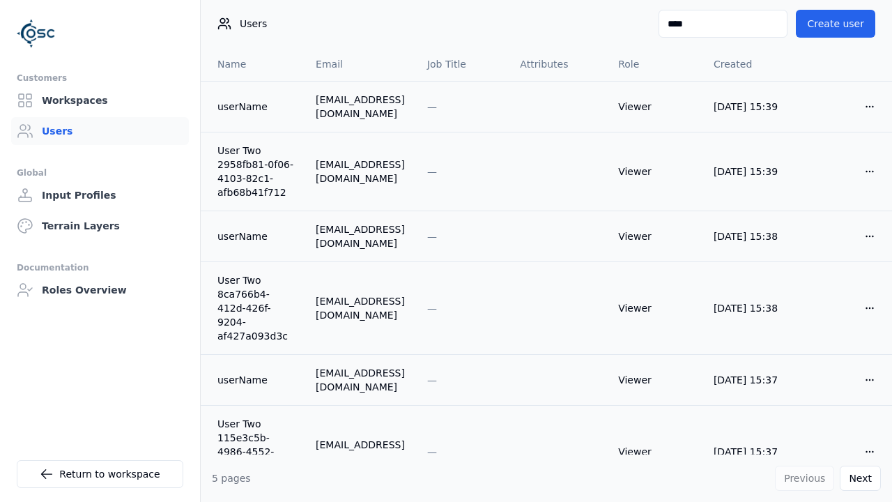
drag, startPoint x: 775, startPoint y: 7, endPoint x: 1074, endPoint y: 95, distance: 311.6
click at [891, 95] on html "Customers Workspaces Users Global Input Profiles Terrain Layers Documentation R…" at bounding box center [446, 251] width 892 height 502
click at [862, 105] on html "Customers Workspaces Users Global Input Profiles Terrain Layers Documentation R…" at bounding box center [446, 251] width 892 height 502
click at [837, 154] on div "Delete" at bounding box center [824, 157] width 82 height 22
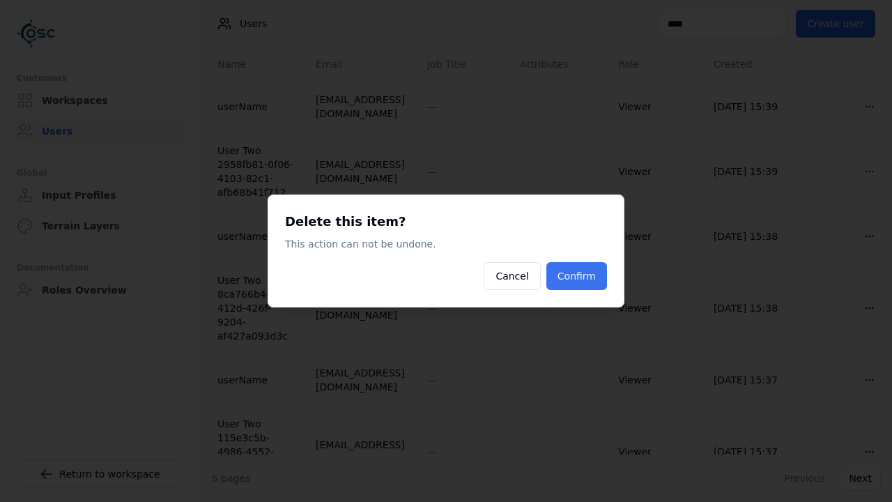
click at [591, 280] on button "Confirm" at bounding box center [576, 276] width 61 height 28
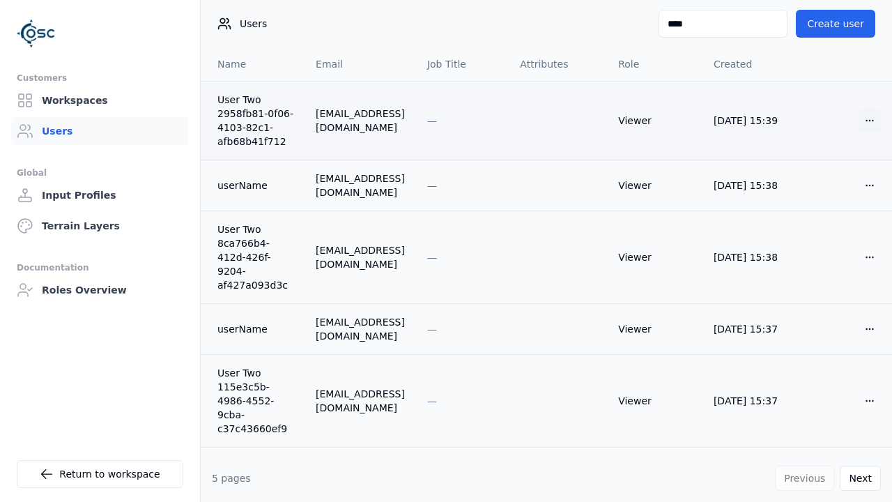
click at [860, 117] on html "Customers Workspaces Users Global Input Profiles Terrain Layers Documentation R…" at bounding box center [446, 251] width 892 height 502
click at [829, 169] on div "Delete" at bounding box center [824, 171] width 82 height 22
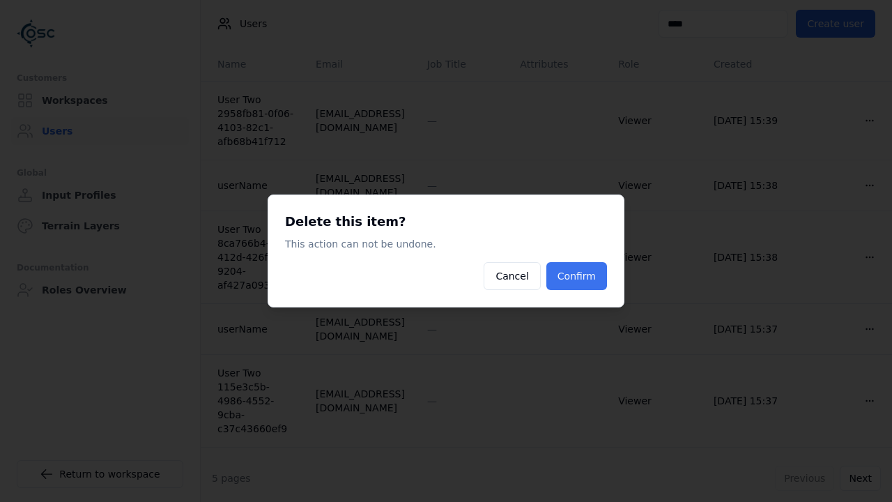
click at [589, 280] on button "Confirm" at bounding box center [576, 276] width 61 height 28
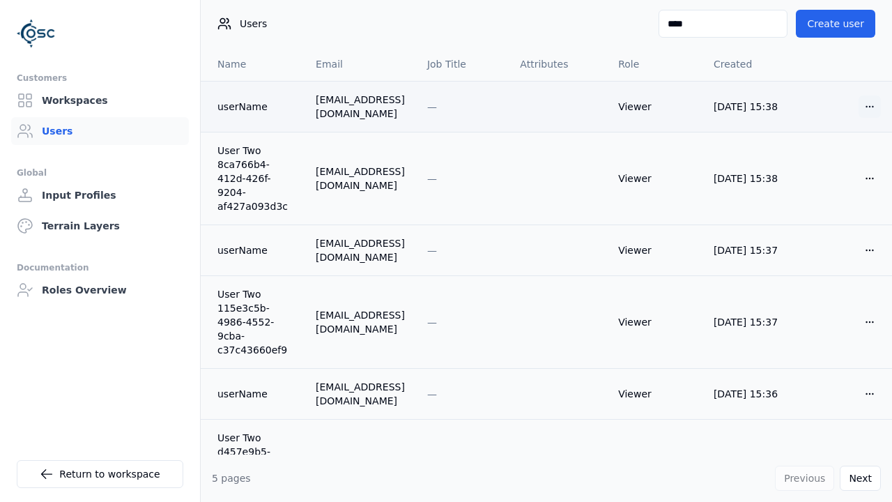
click at [861, 109] on html "Customers Workspaces Users Global Input Profiles Terrain Layers Documentation R…" at bounding box center [446, 251] width 892 height 502
click at [823, 166] on div "Delete" at bounding box center [824, 157] width 82 height 22
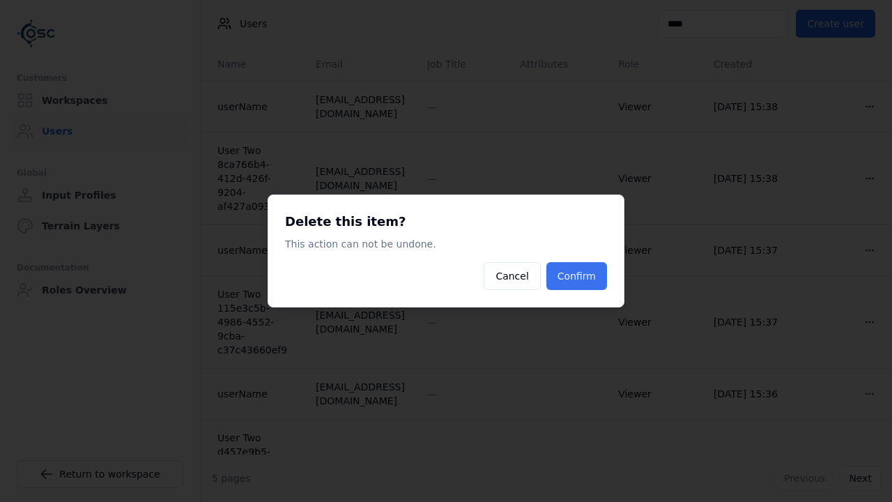
click at [589, 275] on button "Confirm" at bounding box center [576, 276] width 61 height 28
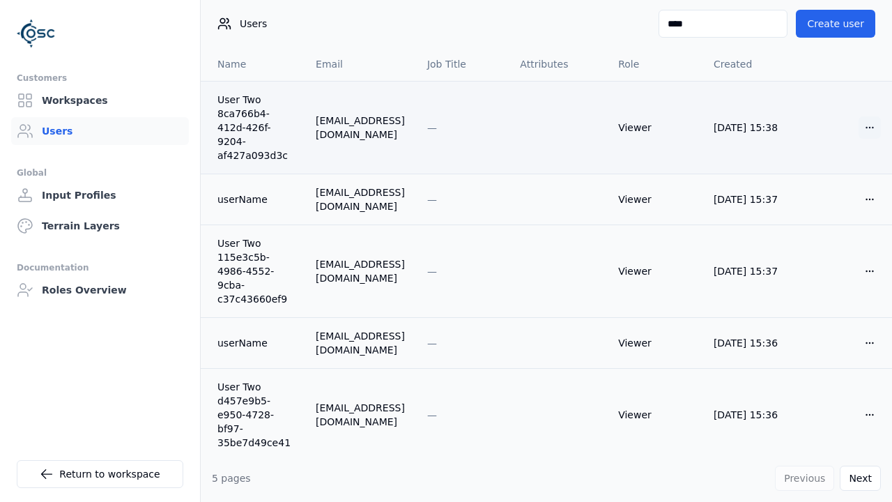
click at [860, 127] on html "Customers Workspaces Users Global Input Profiles Terrain Layers Documentation R…" at bounding box center [446, 251] width 892 height 502
click at [825, 173] on div "Delete" at bounding box center [824, 171] width 82 height 22
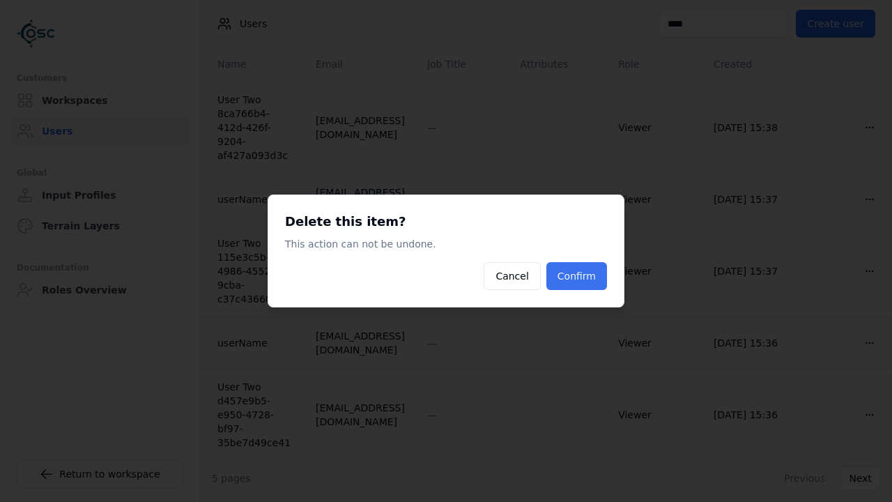
click at [599, 282] on button "Confirm" at bounding box center [576, 276] width 61 height 28
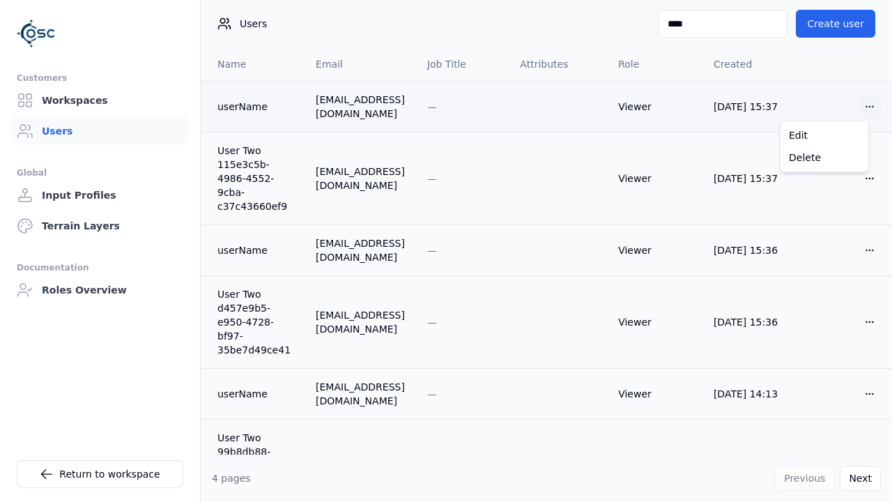
click at [858, 111] on html "Customers Workspaces Users Global Input Profiles Terrain Layers Documentation R…" at bounding box center [446, 251] width 892 height 502
click at [825, 158] on div "Delete" at bounding box center [824, 157] width 82 height 22
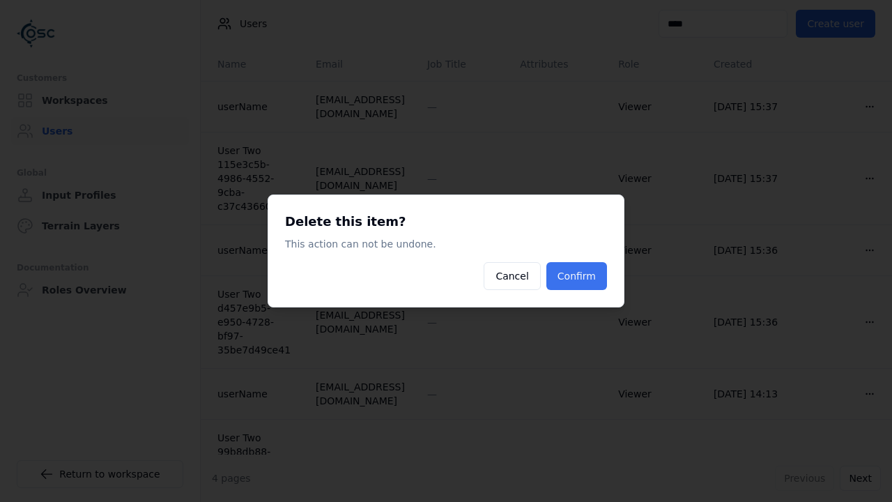
click at [583, 273] on button "Confirm" at bounding box center [576, 276] width 61 height 28
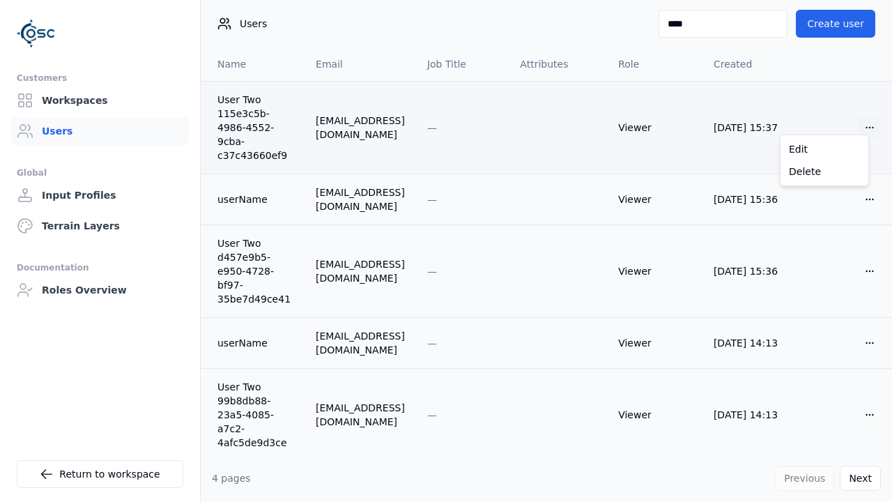
click at [860, 123] on html "Customers Workspaces Users Global Input Profiles Terrain Layers Documentation R…" at bounding box center [446, 251] width 892 height 502
click at [813, 177] on div "Delete" at bounding box center [824, 171] width 82 height 22
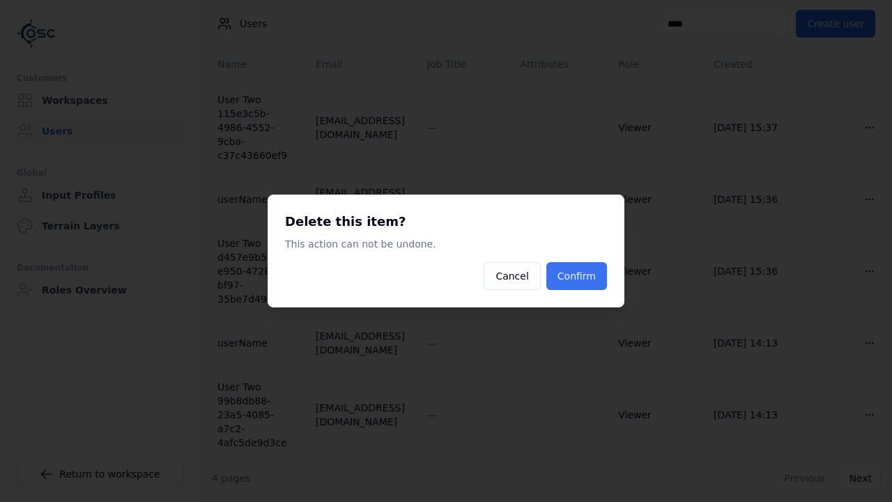
click at [588, 281] on button "Confirm" at bounding box center [576, 276] width 61 height 28
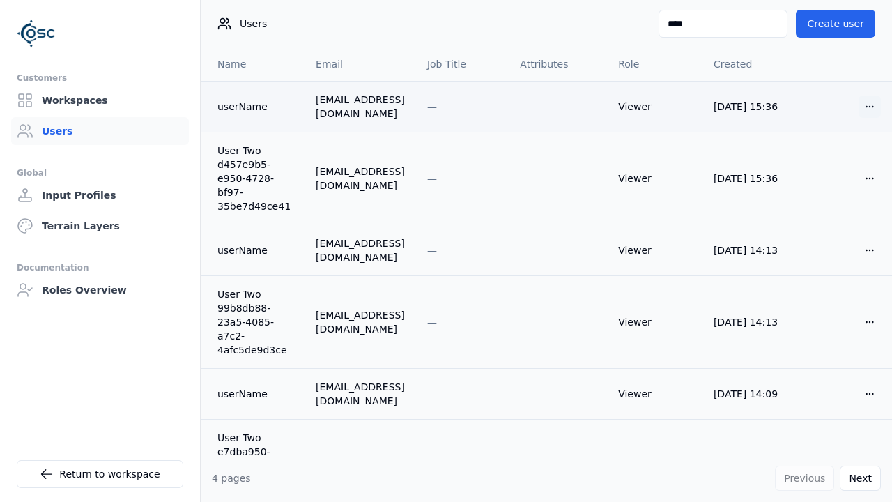
click at [859, 114] on html "Customers Workspaces Users Global Input Profiles Terrain Layers Documentation R…" at bounding box center [446, 251] width 892 height 502
click at [836, 151] on div "Delete" at bounding box center [824, 157] width 82 height 22
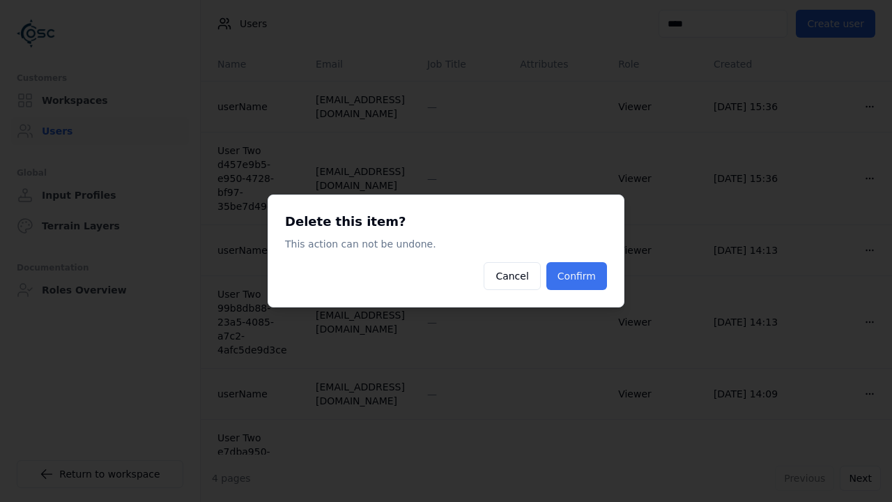
click at [569, 281] on button "Confirm" at bounding box center [576, 276] width 61 height 28
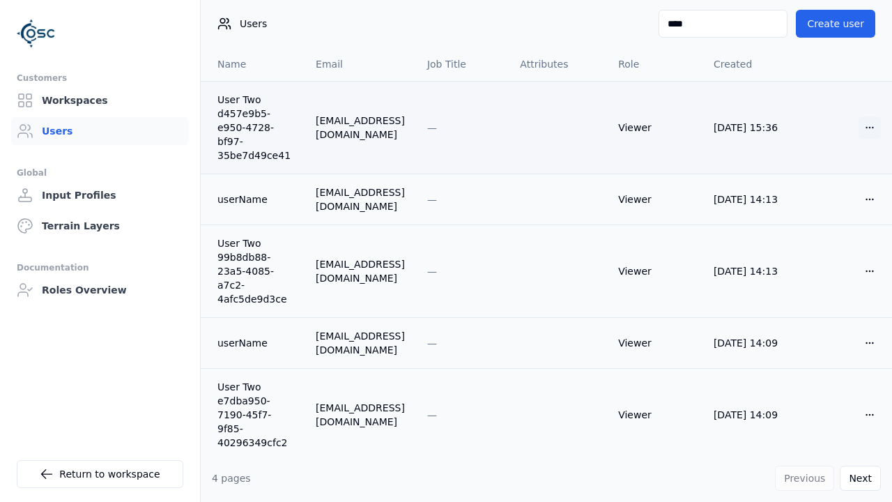
click at [856, 127] on html "Customers Workspaces Users Global Input Profiles Terrain Layers Documentation R…" at bounding box center [446, 251] width 892 height 502
click at [809, 175] on div "Delete" at bounding box center [824, 178] width 82 height 22
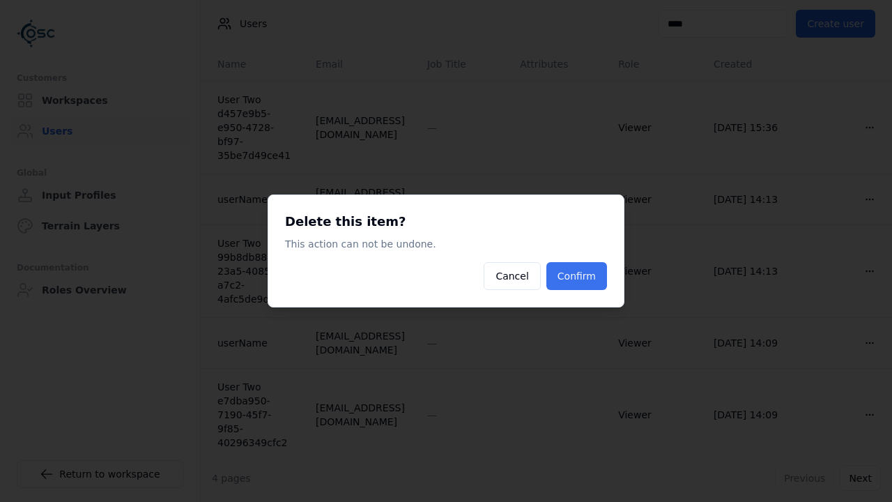
click at [589, 280] on button "Confirm" at bounding box center [576, 276] width 61 height 28
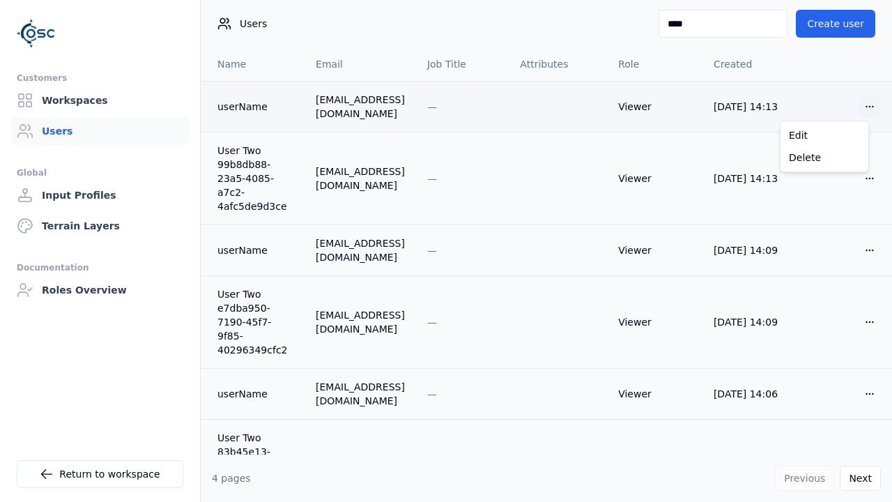
click at [859, 109] on html "Customers Workspaces Users Global Input Profiles Terrain Layers Documentation R…" at bounding box center [446, 251] width 892 height 502
click at [837, 153] on div "Delete" at bounding box center [824, 157] width 82 height 22
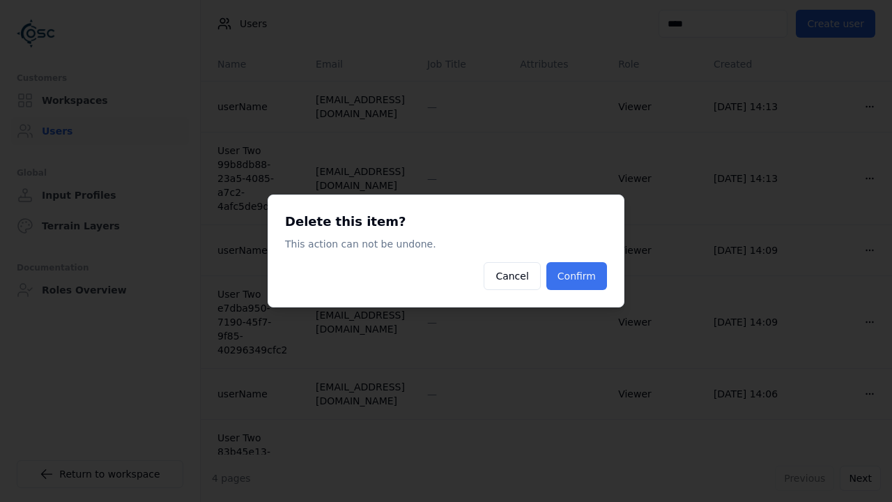
click at [598, 272] on button "Confirm" at bounding box center [576, 276] width 61 height 28
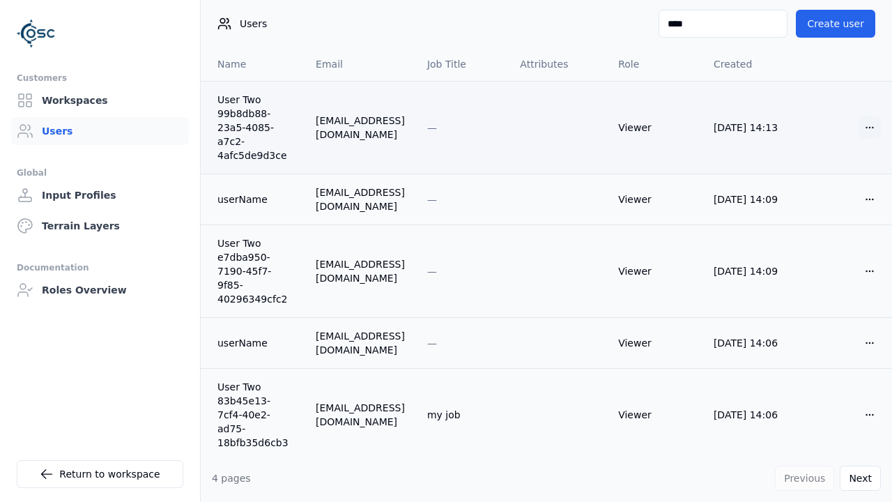
click at [852, 125] on html "Customers Workspaces Users Global Input Profiles Terrain Layers Documentation R…" at bounding box center [446, 251] width 892 height 502
click at [834, 172] on div "Delete" at bounding box center [824, 178] width 82 height 22
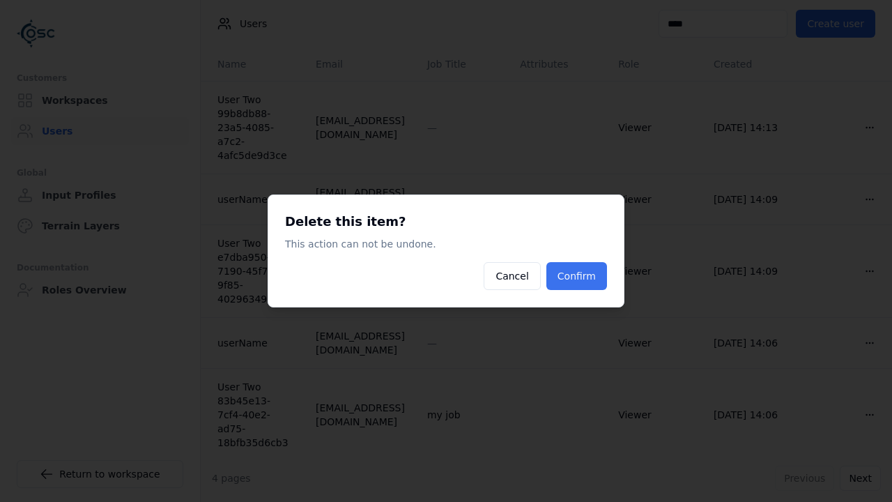
click at [585, 279] on button "Confirm" at bounding box center [576, 276] width 61 height 28
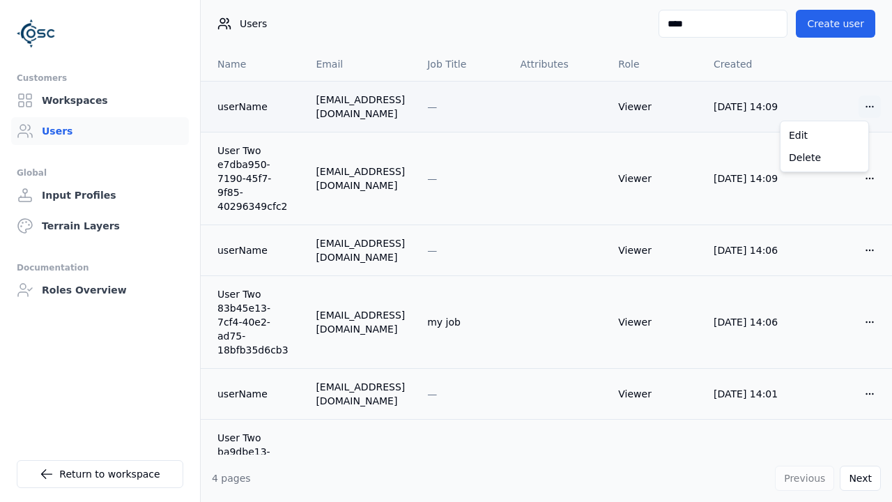
click at [864, 112] on html "Customers Workspaces Users Global Input Profiles Terrain Layers Documentation R…" at bounding box center [446, 251] width 892 height 502
click at [834, 155] on div "Delete" at bounding box center [824, 157] width 82 height 22
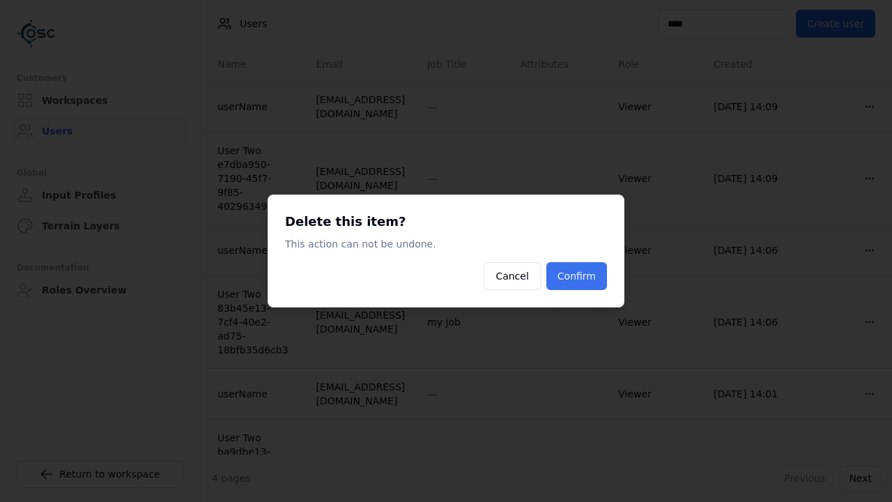
click at [591, 265] on button "Confirm" at bounding box center [576, 276] width 61 height 28
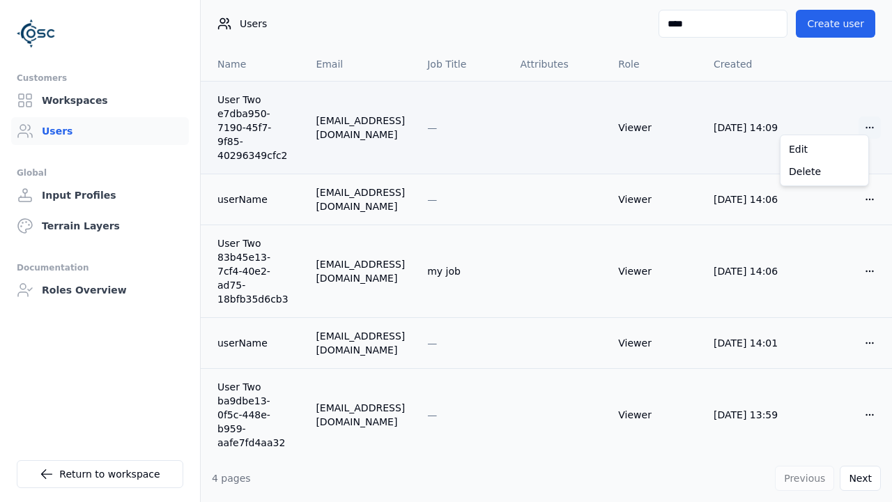
click at [856, 112] on html "Customers Workspaces Users Global Input Profiles Terrain Layers Documentation R…" at bounding box center [446, 251] width 892 height 502
click at [826, 169] on div "Delete" at bounding box center [824, 171] width 82 height 22
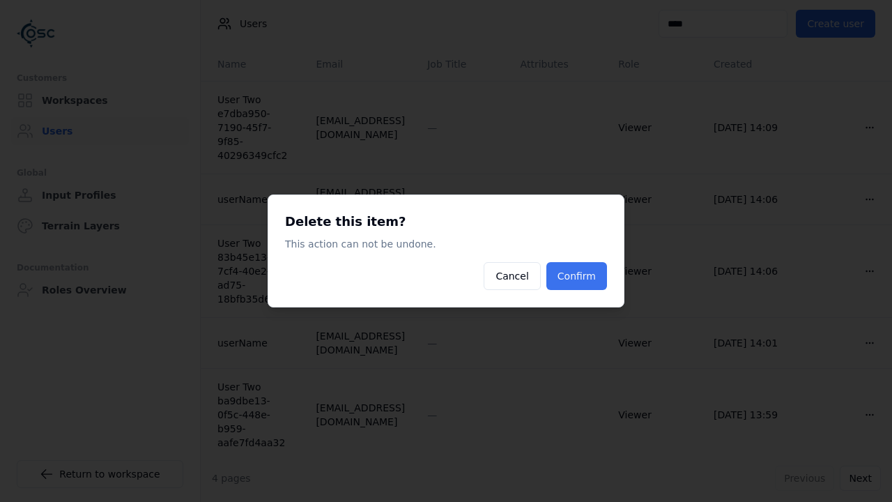
click at [593, 279] on button "Confirm" at bounding box center [576, 276] width 61 height 28
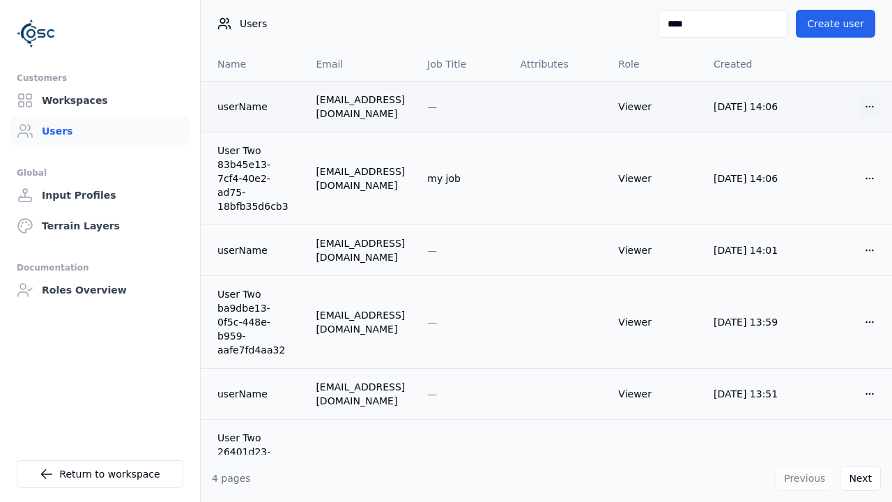
click at [864, 101] on html "Customers Workspaces Users Global Input Profiles Terrain Layers Documentation R…" at bounding box center [446, 251] width 892 height 502
click at [825, 153] on div "Delete" at bounding box center [824, 157] width 82 height 22
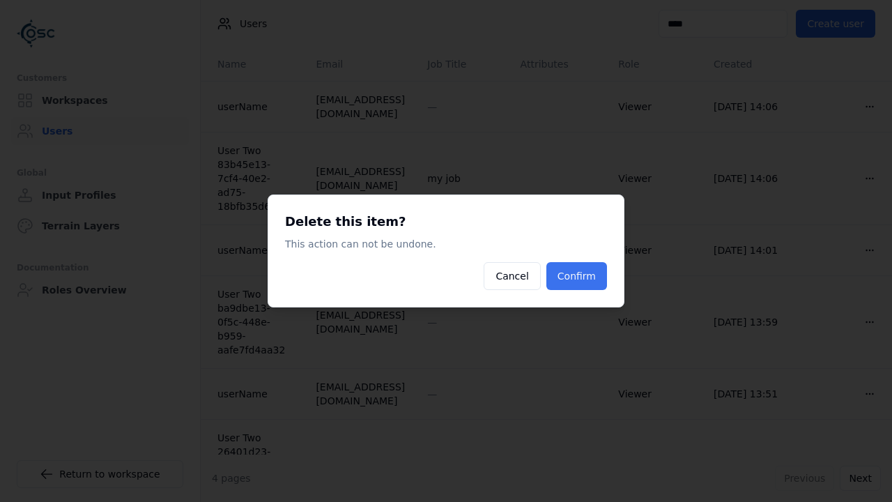
click at [583, 270] on button "Confirm" at bounding box center [576, 276] width 61 height 28
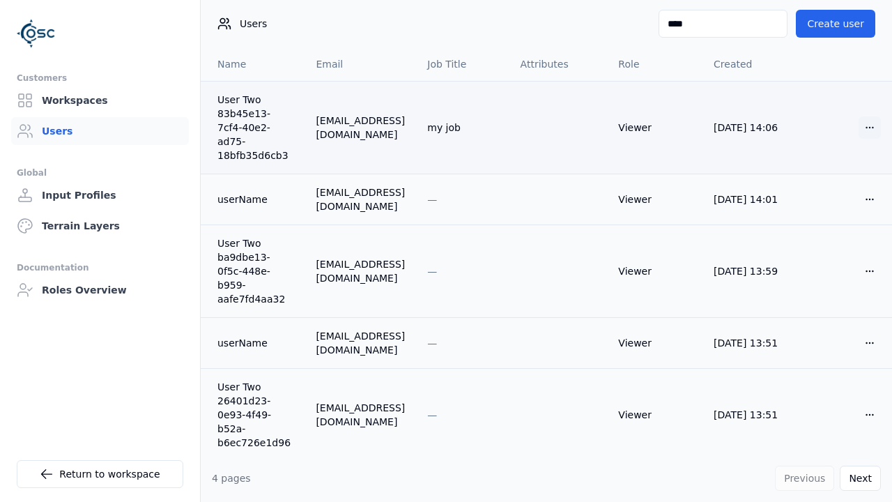
click at [858, 123] on html "Customers Workspaces Users Global Input Profiles Terrain Layers Documentation R…" at bounding box center [446, 251] width 892 height 502
click at [812, 176] on div "Delete" at bounding box center [824, 171] width 82 height 22
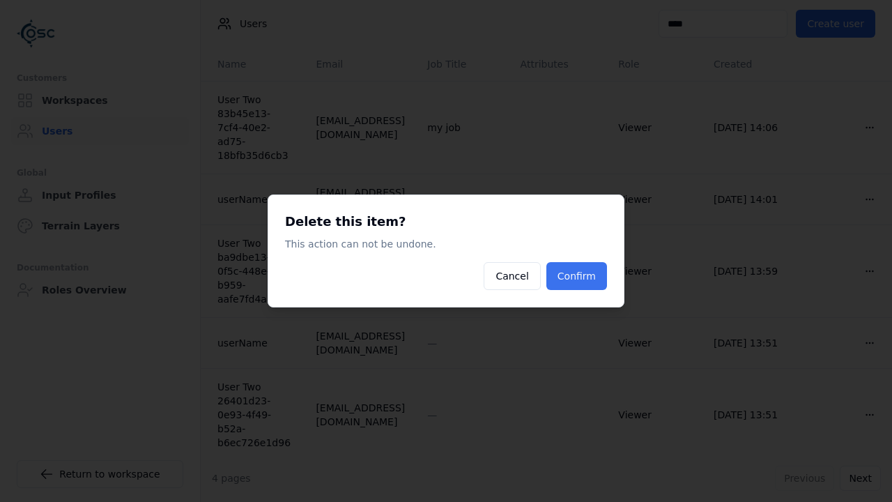
click at [588, 272] on button "Confirm" at bounding box center [576, 276] width 61 height 28
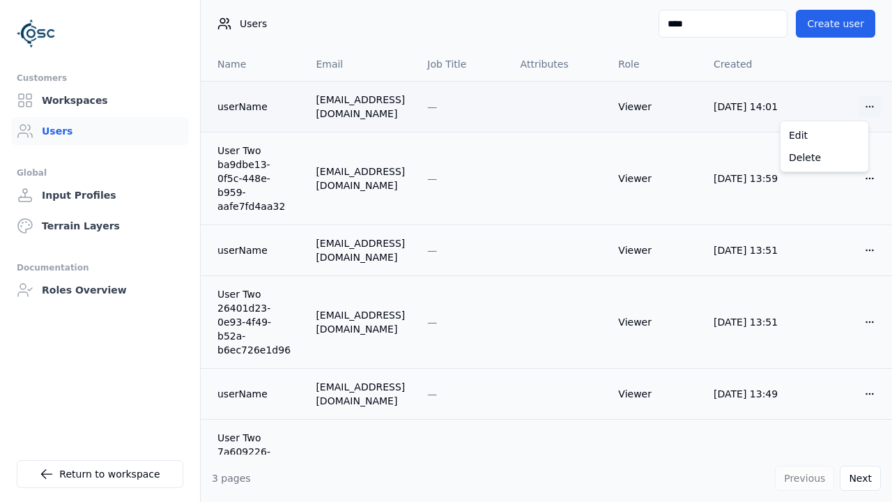
click at [858, 108] on html "Customers Workspaces Users Global Input Profiles Terrain Layers Documentation R…" at bounding box center [446, 251] width 892 height 502
click at [841, 153] on div "Delete" at bounding box center [824, 157] width 82 height 22
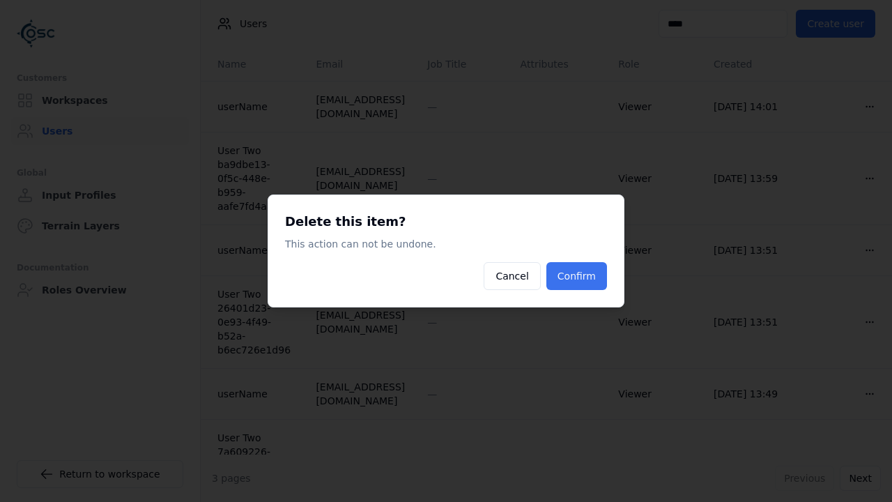
click at [589, 270] on button "Confirm" at bounding box center [576, 276] width 61 height 28
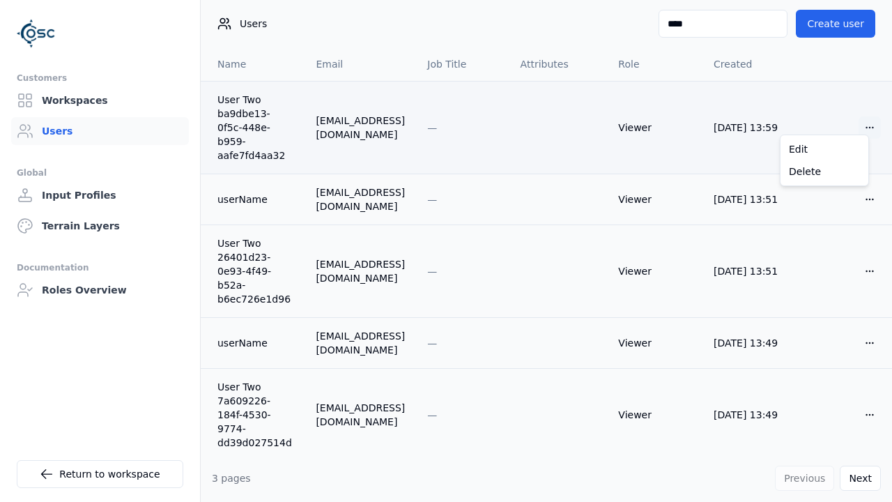
click at [860, 117] on html "Customers Workspaces Users Global Input Profiles Terrain Layers Documentation R…" at bounding box center [446, 251] width 892 height 502
click at [817, 171] on div "Delete" at bounding box center [824, 171] width 82 height 22
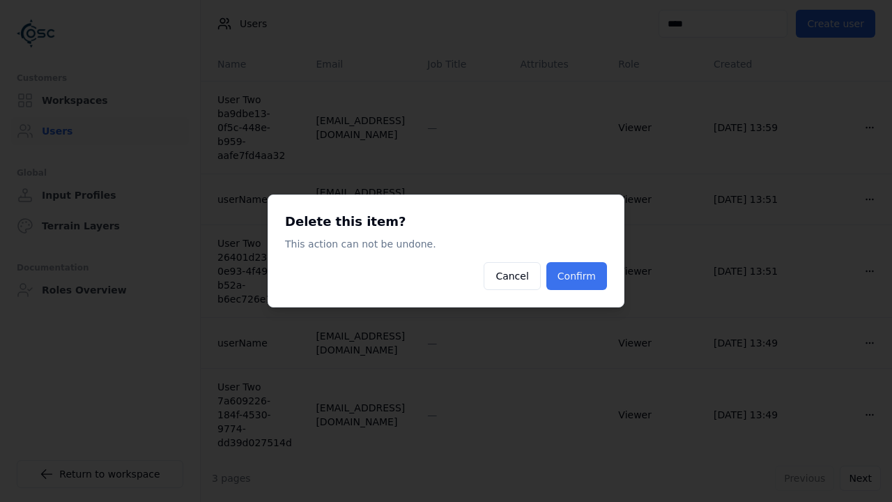
click at [587, 273] on button "Confirm" at bounding box center [576, 276] width 61 height 28
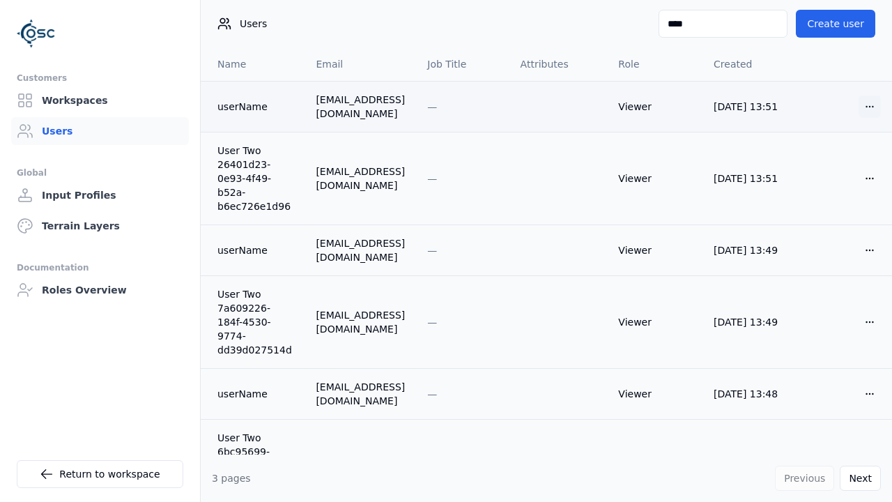
click at [860, 108] on html "Customers Workspaces Users Global Input Profiles Terrain Layers Documentation R…" at bounding box center [446, 251] width 892 height 502
click at [833, 157] on div "Delete" at bounding box center [824, 157] width 82 height 22
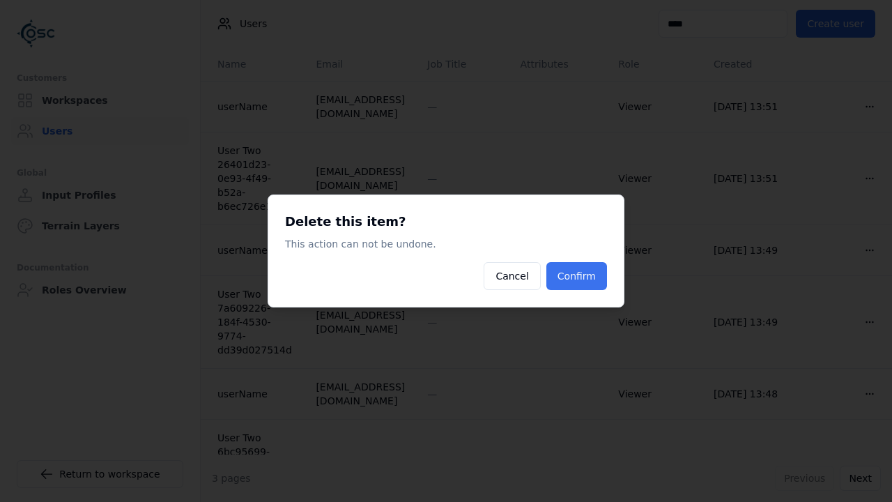
click at [596, 267] on button "Confirm" at bounding box center [576, 276] width 61 height 28
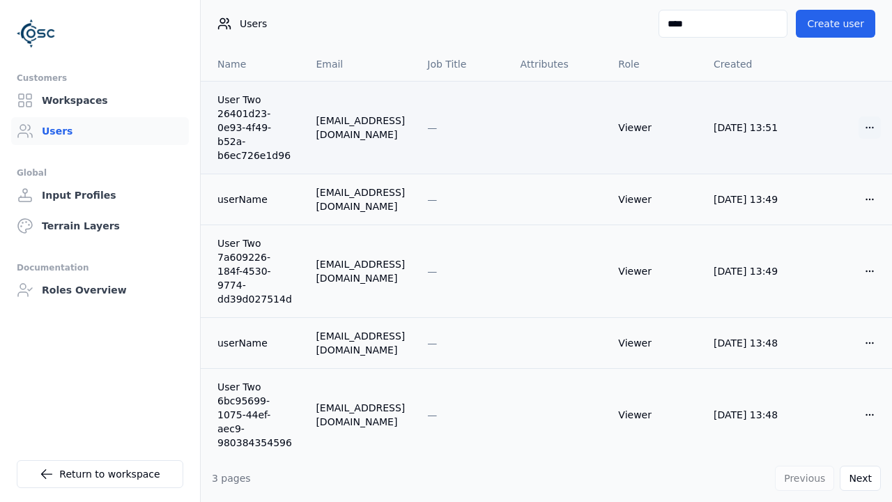
click at [863, 123] on html "Customers Workspaces Users Global Input Profiles Terrain Layers Documentation R…" at bounding box center [446, 251] width 892 height 502
click at [818, 170] on div "Delete" at bounding box center [824, 171] width 82 height 22
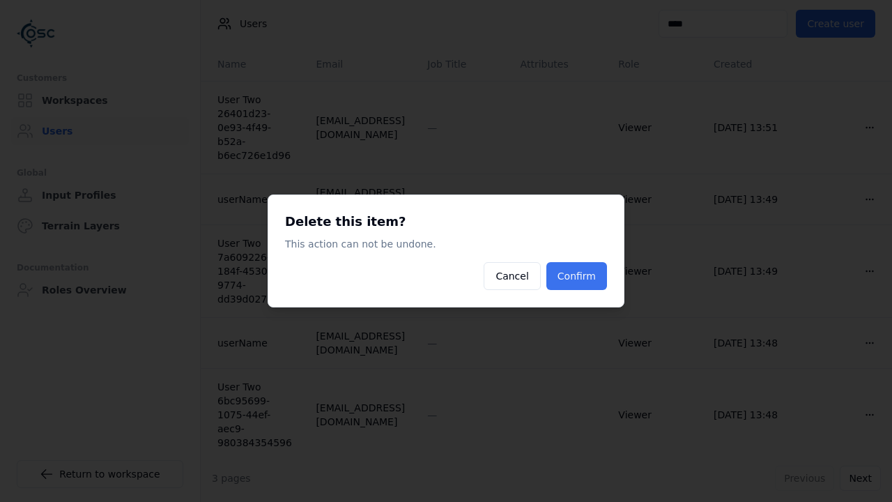
click at [596, 274] on button "Confirm" at bounding box center [576, 276] width 61 height 28
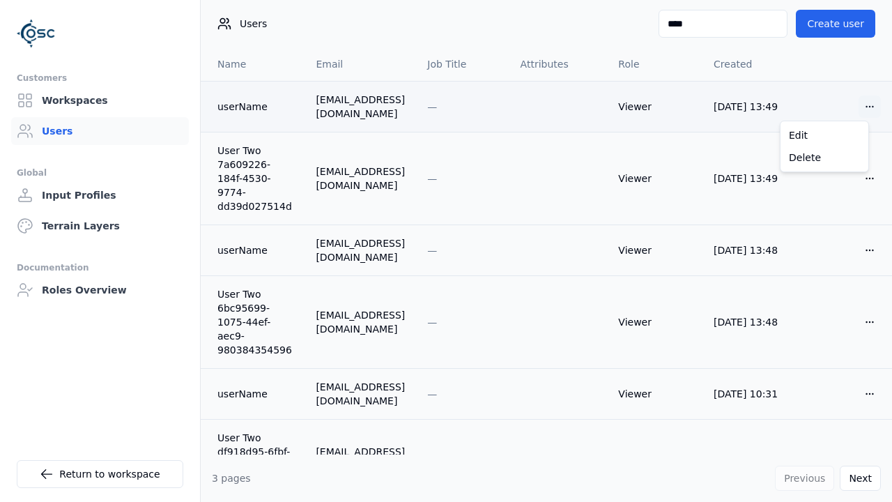
click at [860, 106] on html "Customers Workspaces Users Global Input Profiles Terrain Layers Documentation R…" at bounding box center [446, 251] width 892 height 502
click at [835, 153] on div "Delete" at bounding box center [824, 157] width 82 height 22
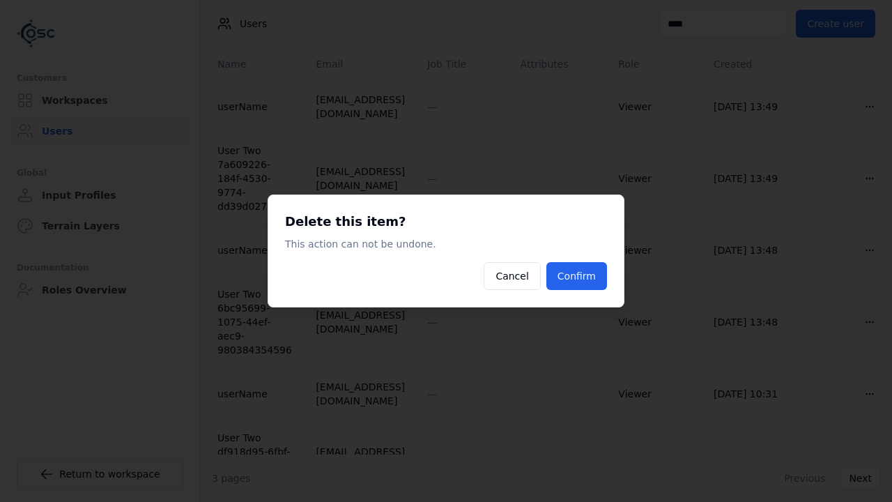
click at [593, 264] on button "Confirm" at bounding box center [576, 276] width 61 height 28
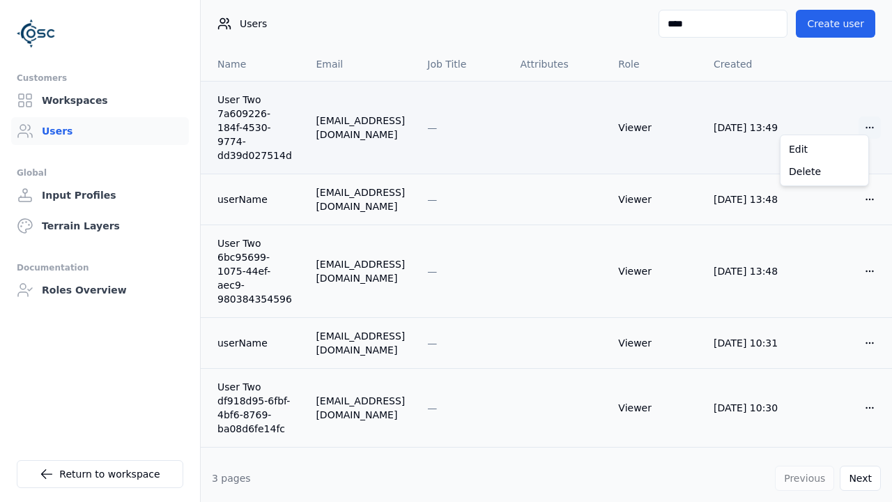
click at [857, 119] on html "Customers Workspaces Users Global Input Profiles Terrain Layers Documentation R…" at bounding box center [446, 251] width 892 height 502
click at [802, 176] on div "Delete" at bounding box center [824, 171] width 82 height 22
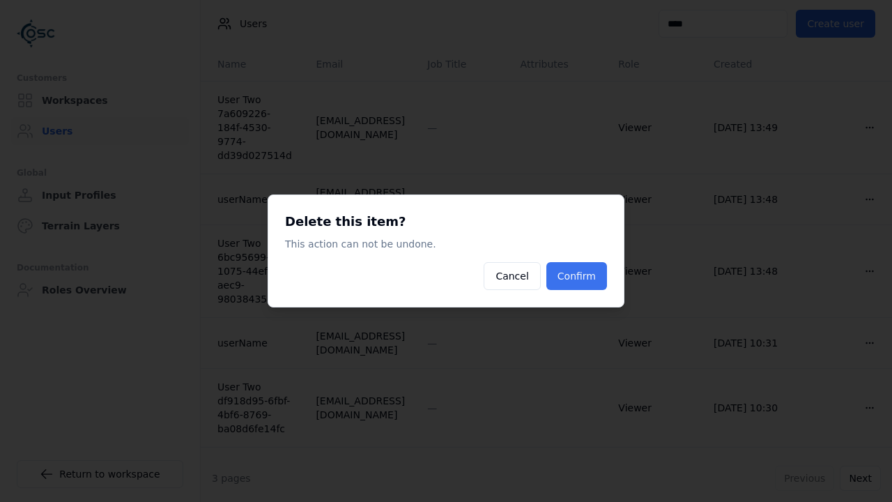
click at [596, 271] on button "Confirm" at bounding box center [576, 276] width 61 height 28
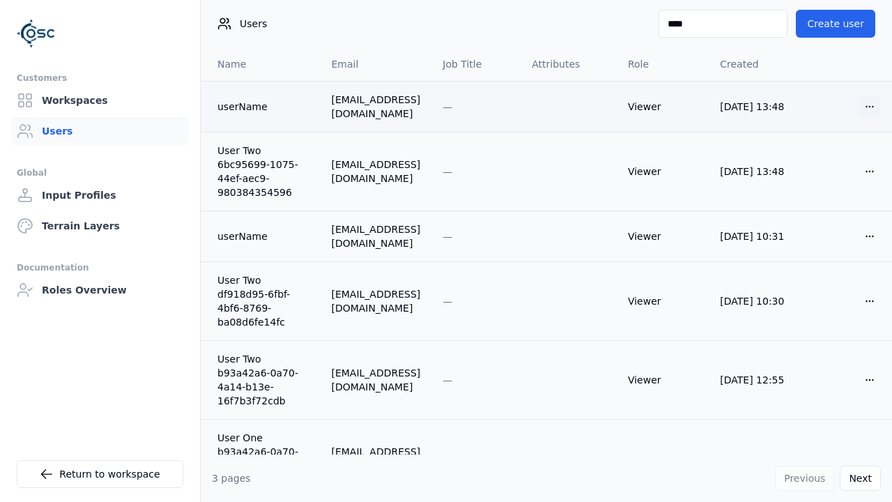
click at [853, 104] on html "Customers Workspaces Users Global Input Profiles Terrain Layers Documentation R…" at bounding box center [446, 251] width 892 height 502
click at [841, 143] on div "Edit" at bounding box center [824, 135] width 82 height 22
click at [857, 107] on html "Customers Workspaces Users Global Input Profiles Terrain Layers Documentation R…" at bounding box center [446, 251] width 892 height 502
click at [830, 156] on div "Delete" at bounding box center [824, 157] width 82 height 22
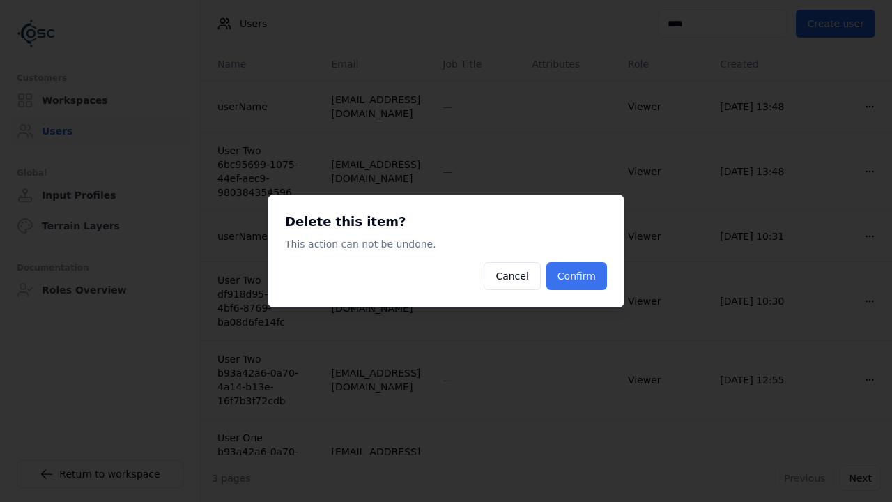
click at [561, 280] on button "Confirm" at bounding box center [576, 276] width 61 height 28
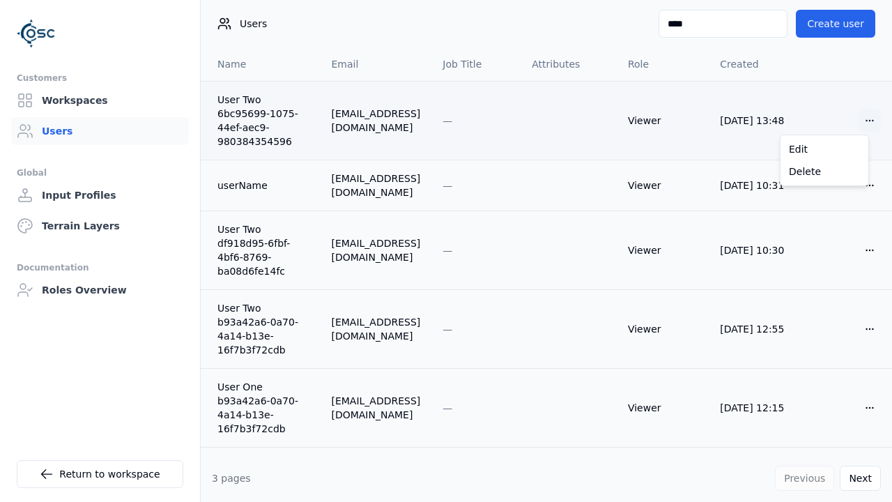
click at [851, 124] on html "Customers Workspaces Users Global Input Profiles Terrain Layers Documentation R…" at bounding box center [446, 251] width 892 height 502
click at [811, 167] on div "Delete" at bounding box center [824, 171] width 82 height 22
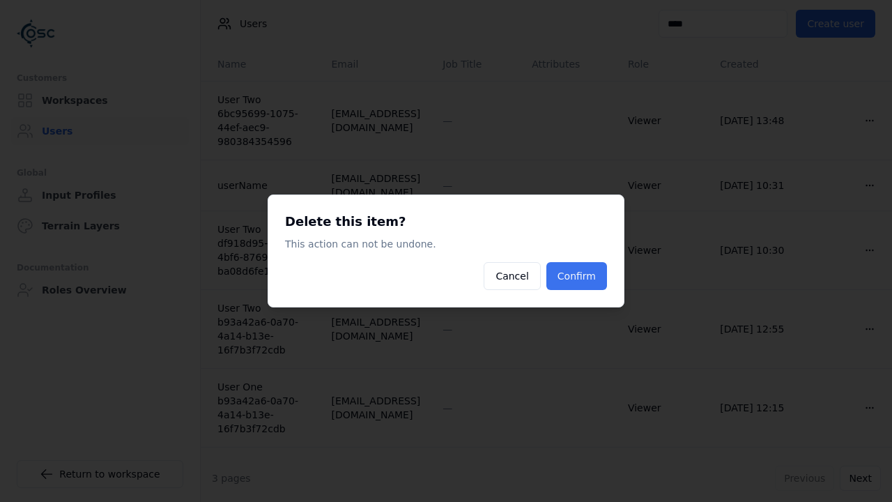
click at [565, 267] on button "Confirm" at bounding box center [576, 276] width 61 height 28
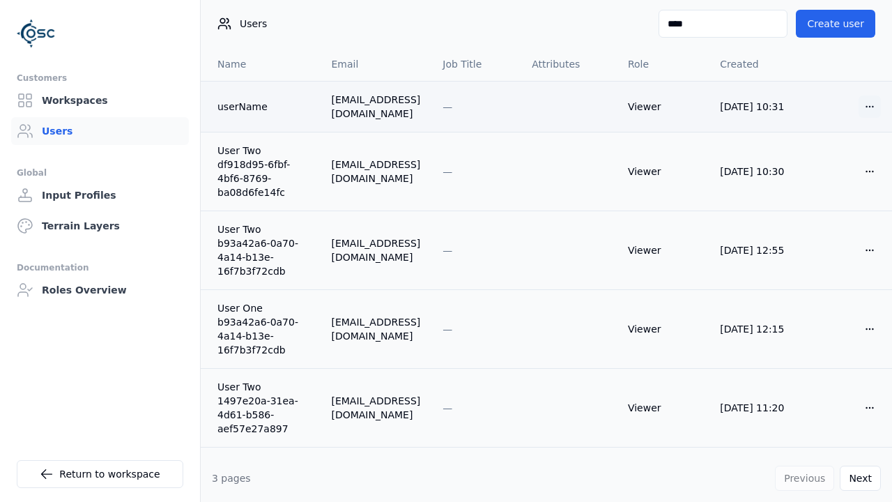
click at [855, 107] on html "Customers Workspaces Users Global Input Profiles Terrain Layers Documentation R…" at bounding box center [446, 251] width 892 height 502
click at [837, 155] on div "Delete" at bounding box center [824, 157] width 82 height 22
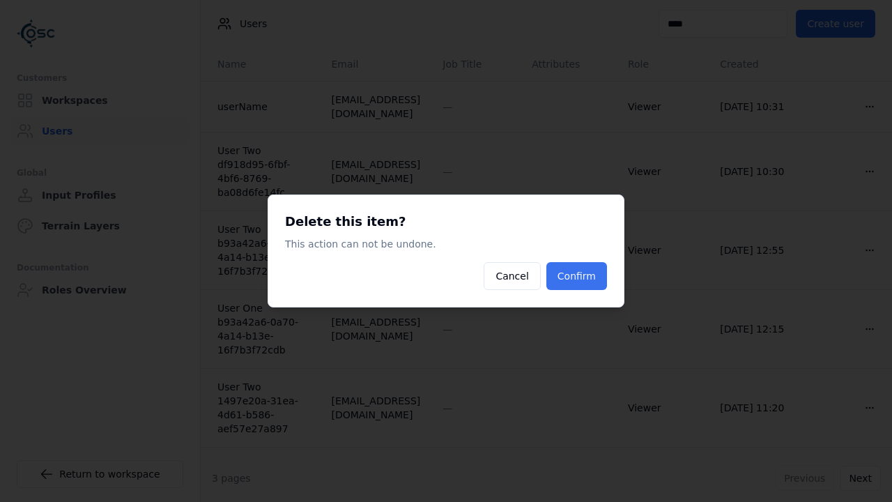
click at [563, 270] on button "Confirm" at bounding box center [576, 276] width 61 height 28
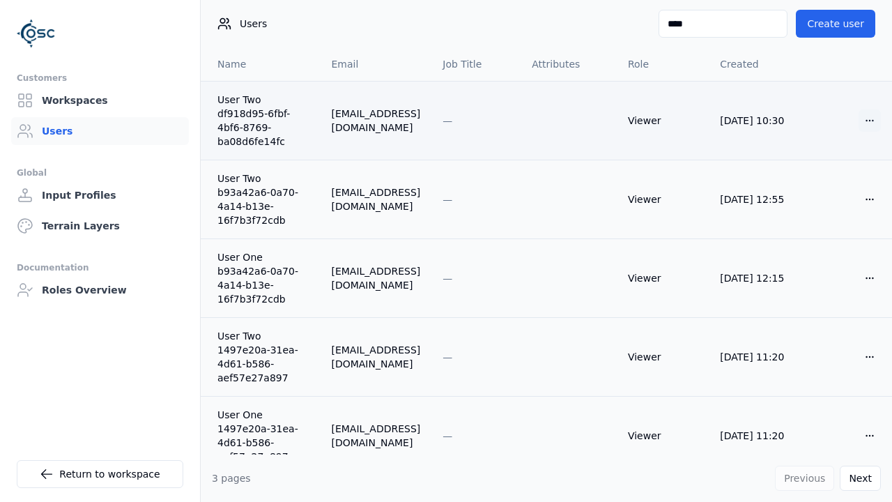
click at [854, 118] on html "Customers Workspaces Users Global Input Profiles Terrain Layers Documentation R…" at bounding box center [446, 251] width 892 height 502
click at [814, 169] on div "Delete" at bounding box center [824, 171] width 82 height 22
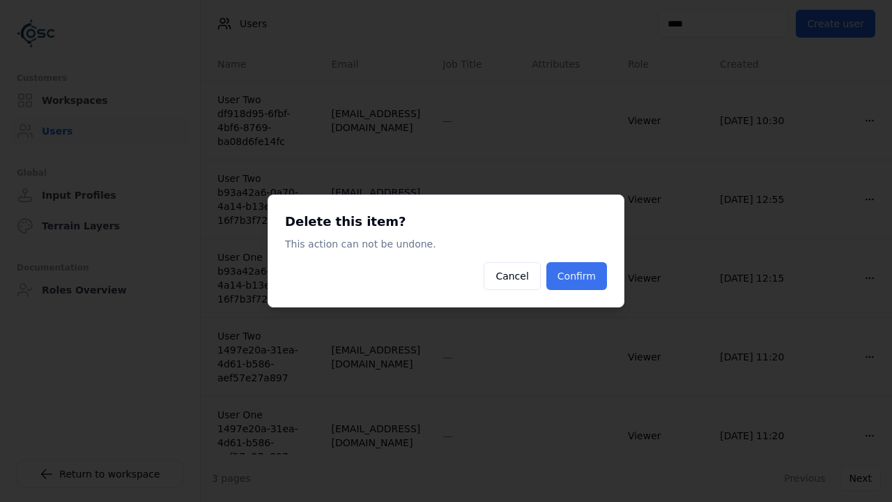
click at [590, 284] on button "Confirm" at bounding box center [576, 276] width 61 height 28
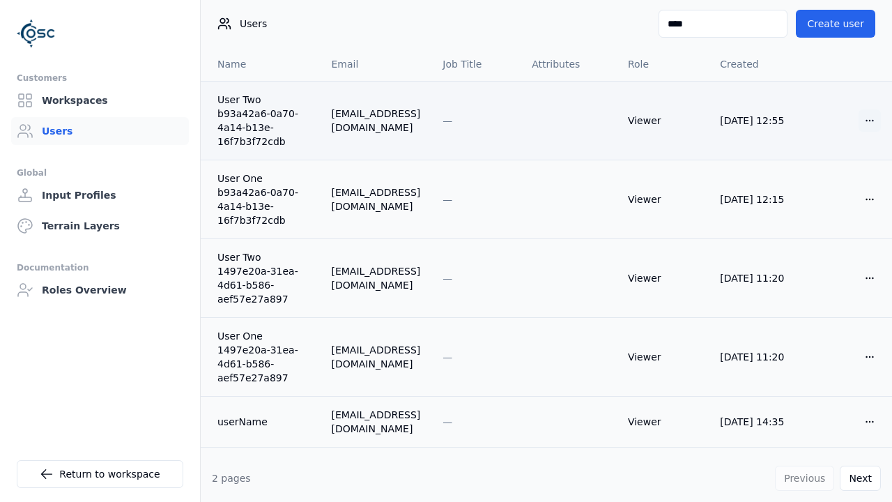
click at [863, 125] on html "Customers Workspaces Users Global Input Profiles Terrain Layers Documentation R…" at bounding box center [446, 251] width 892 height 502
click at [825, 173] on div "Delete" at bounding box center [824, 171] width 82 height 22
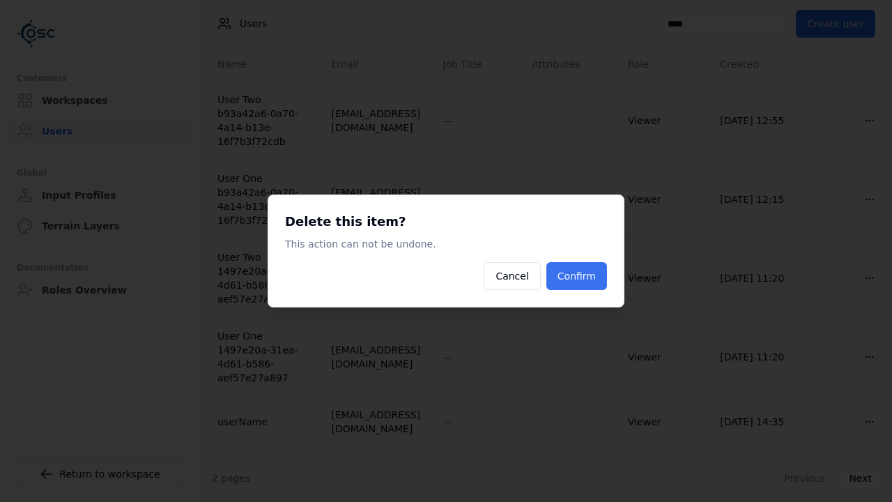
click at [598, 269] on button "Confirm" at bounding box center [576, 276] width 61 height 28
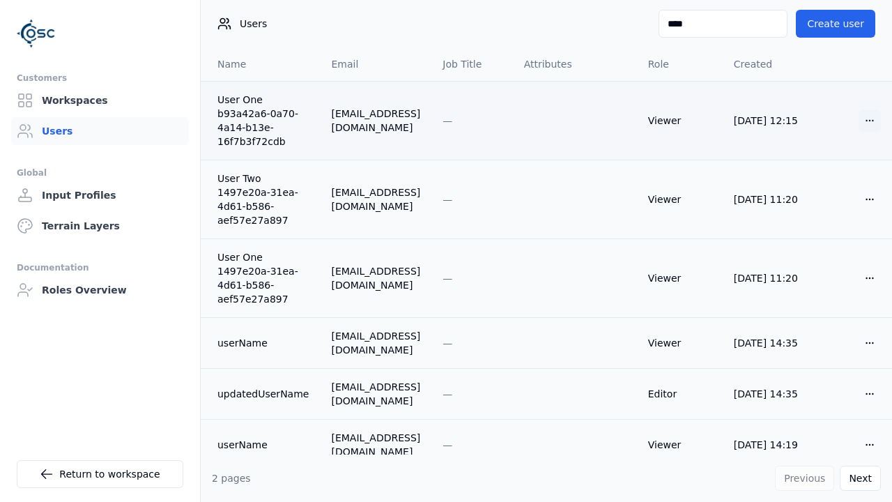
click at [858, 117] on html "Customers Workspaces Users Global Input Profiles Terrain Layers Documentation R…" at bounding box center [446, 251] width 892 height 502
click at [825, 166] on div "Delete" at bounding box center [824, 171] width 82 height 22
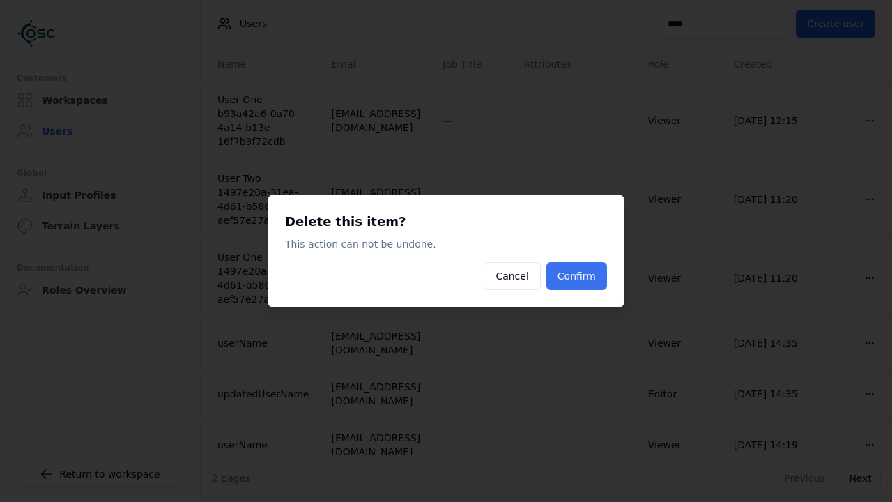
click at [568, 276] on button "Confirm" at bounding box center [576, 276] width 61 height 28
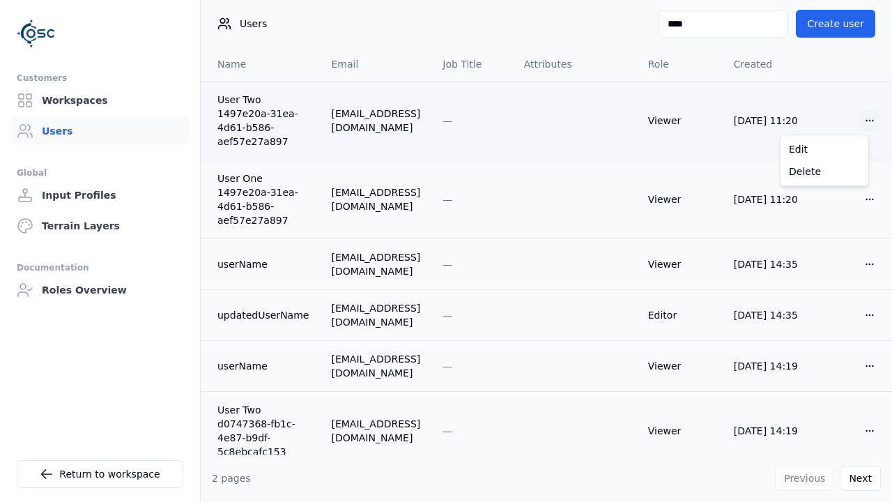
click at [849, 124] on html "Customers Workspaces Users Global Input Profiles Terrain Layers Documentation R…" at bounding box center [446, 251] width 892 height 502
click at [811, 169] on div "Delete" at bounding box center [824, 171] width 82 height 22
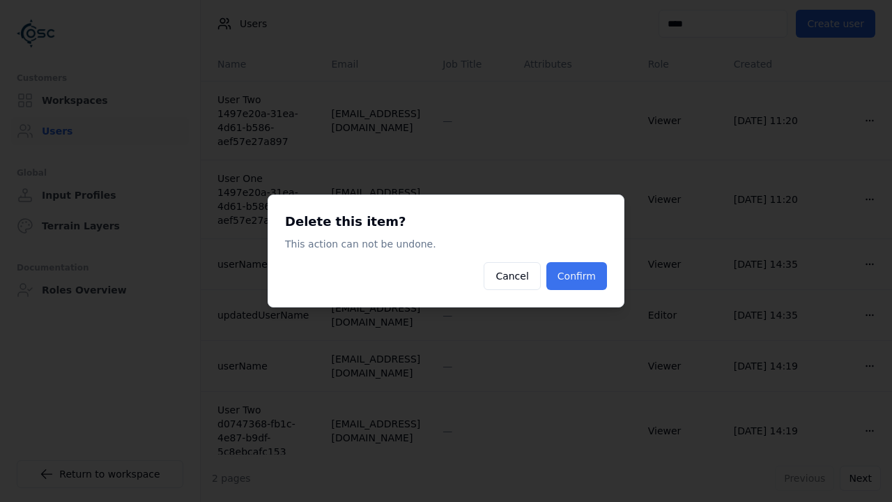
click at [574, 269] on button "Confirm" at bounding box center [576, 276] width 61 height 28
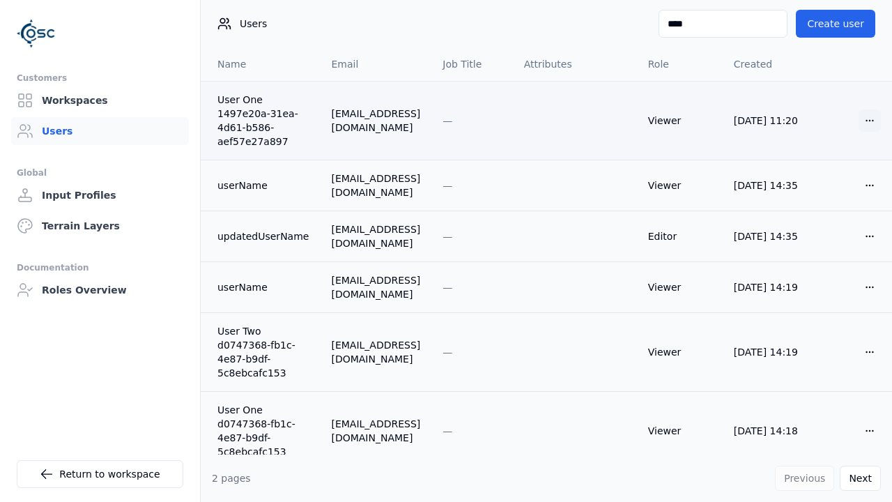
click at [857, 118] on html "Customers Workspaces Users Global Input Profiles Terrain Layers Documentation R…" at bounding box center [446, 251] width 892 height 502
click at [818, 166] on div "Delete" at bounding box center [824, 171] width 82 height 22
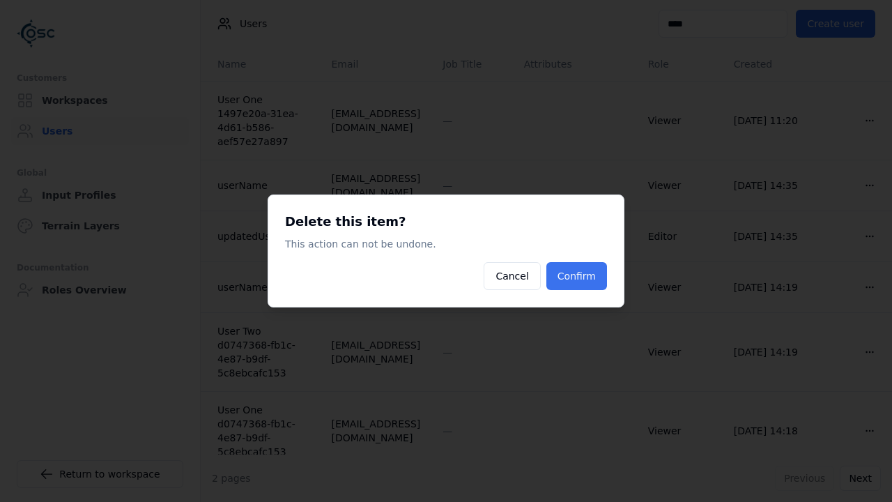
click at [600, 270] on button "Confirm" at bounding box center [576, 276] width 61 height 28
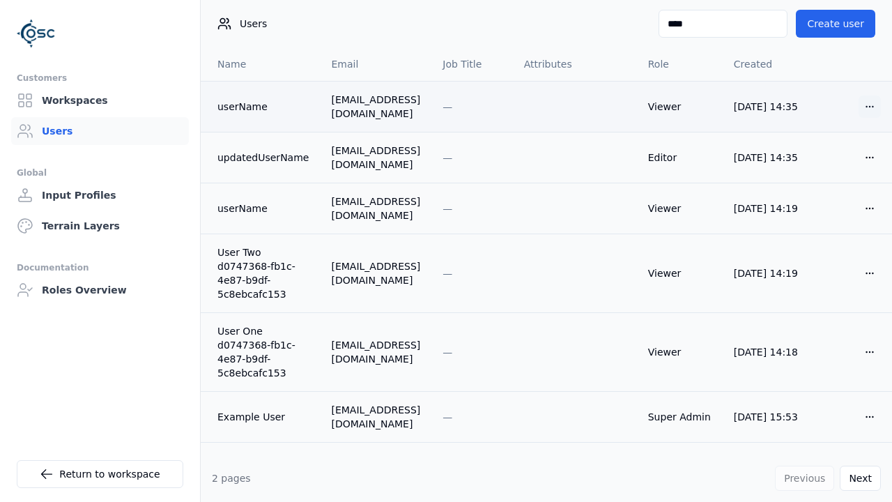
click at [859, 109] on html "Customers Workspaces Users Global Input Profiles Terrain Layers Documentation R…" at bounding box center [446, 251] width 892 height 502
click at [841, 160] on div "Delete" at bounding box center [824, 157] width 82 height 22
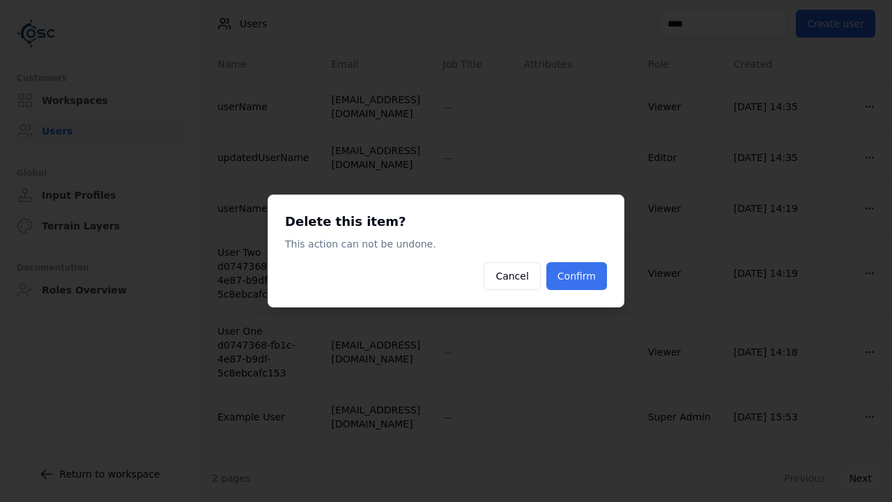
click at [588, 277] on button "Confirm" at bounding box center [576, 276] width 61 height 28
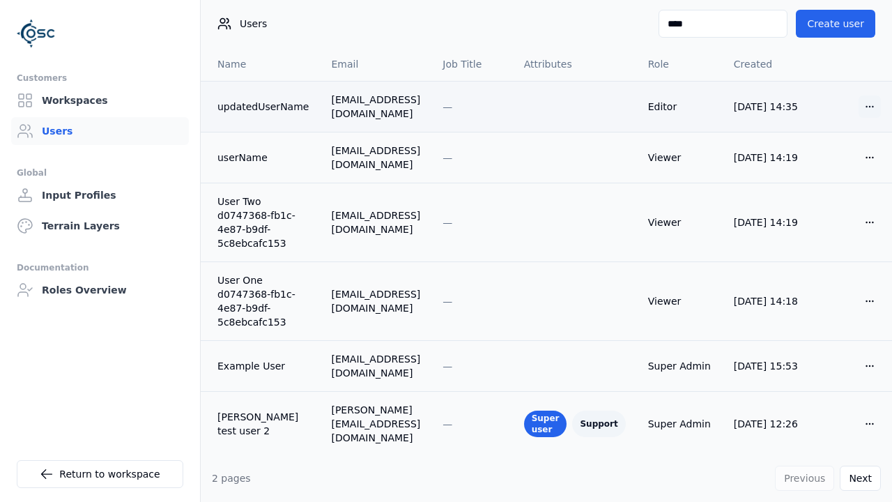
click at [851, 106] on html "Customers Workspaces Users Global Input Profiles Terrain Layers Documentation R…" at bounding box center [446, 251] width 892 height 502
click at [823, 157] on div "Delete" at bounding box center [824, 157] width 82 height 22
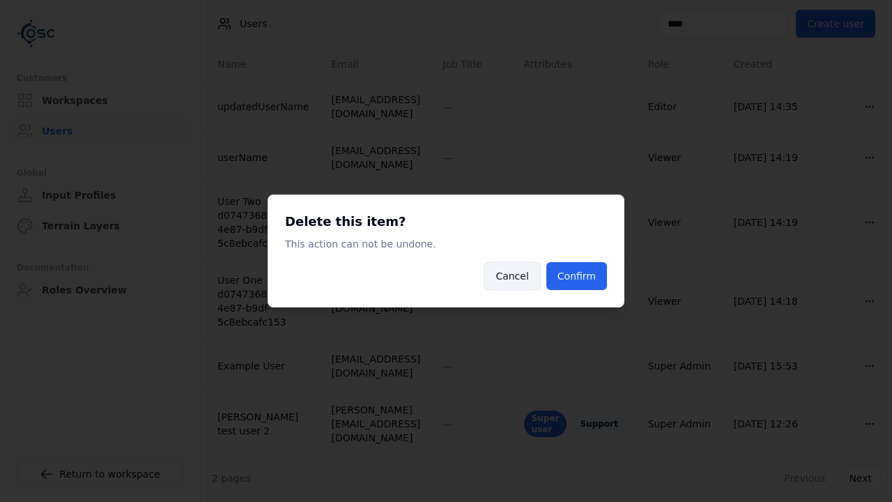
click at [518, 279] on button "Cancel" at bounding box center [511, 276] width 56 height 28
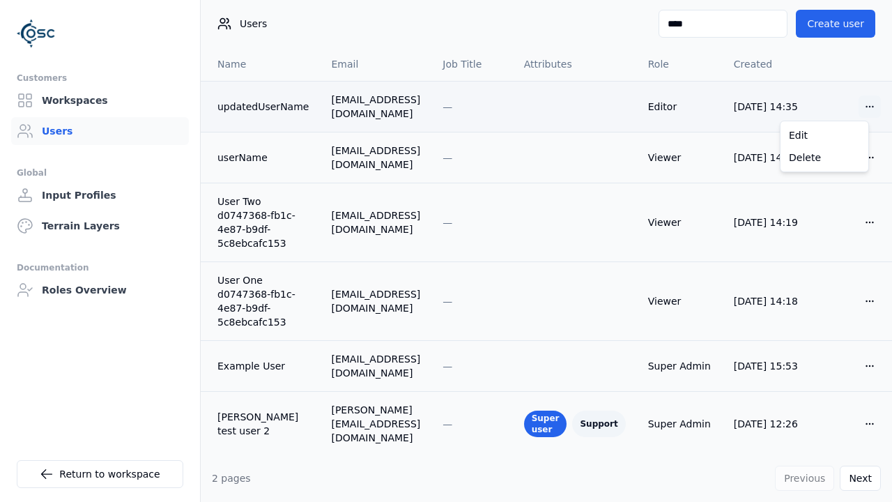
click at [855, 104] on html "Customers Workspaces Users Global Input Profiles Terrain Layers Documentation R…" at bounding box center [446, 251] width 892 height 502
click at [817, 152] on div "Delete" at bounding box center [824, 157] width 82 height 22
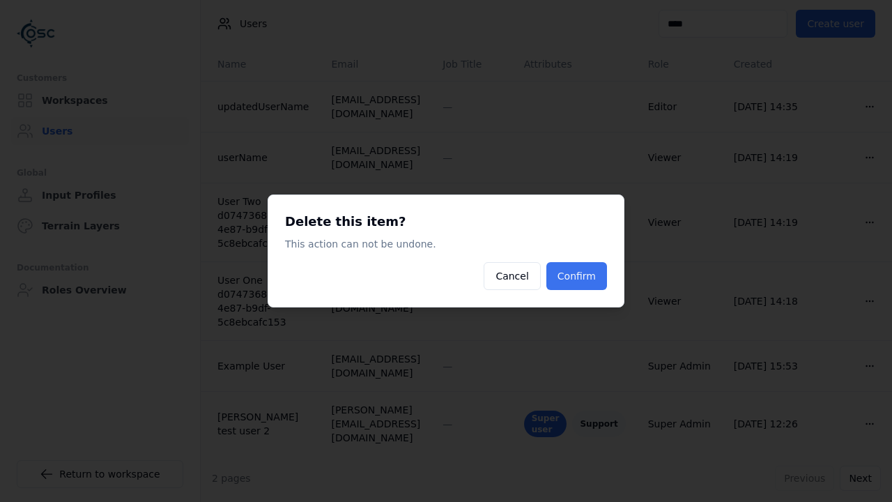
click at [569, 274] on button "Confirm" at bounding box center [576, 276] width 61 height 28
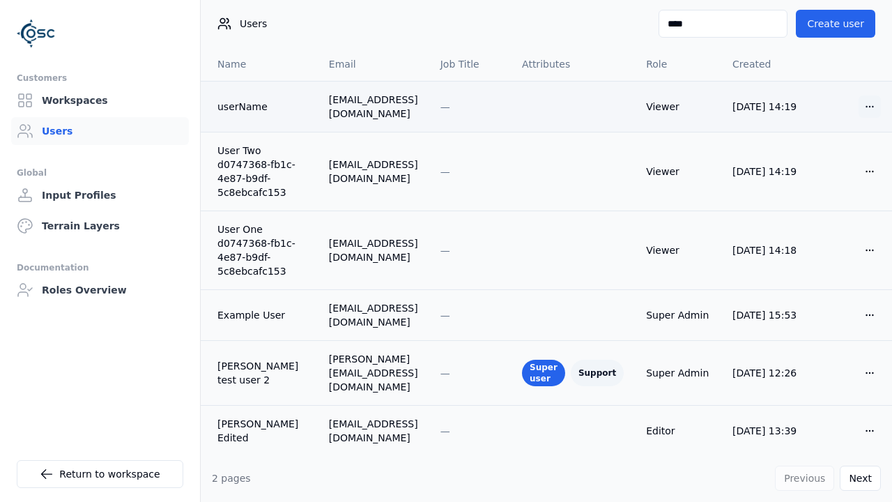
click at [848, 107] on html "Customers Workspaces Users Global Input Profiles Terrain Layers Documentation R…" at bounding box center [446, 251] width 892 height 502
click at [823, 152] on div "Delete" at bounding box center [824, 157] width 82 height 22
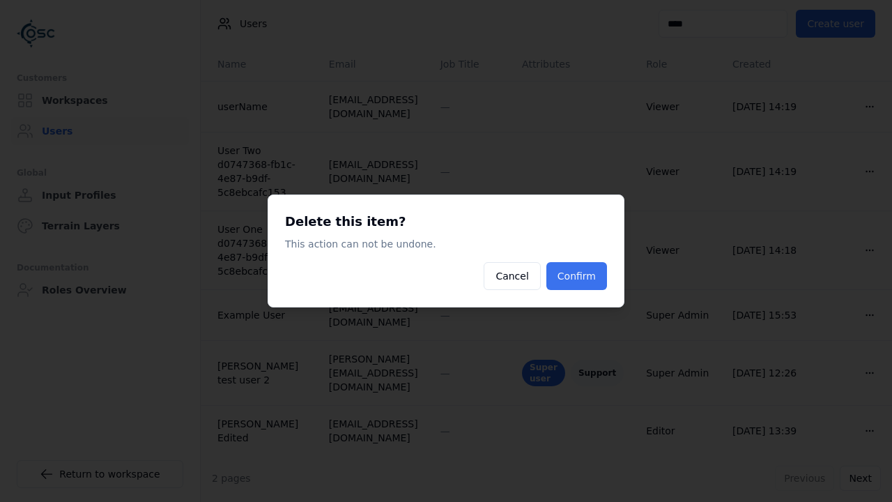
click at [588, 266] on button "Confirm" at bounding box center [576, 276] width 61 height 28
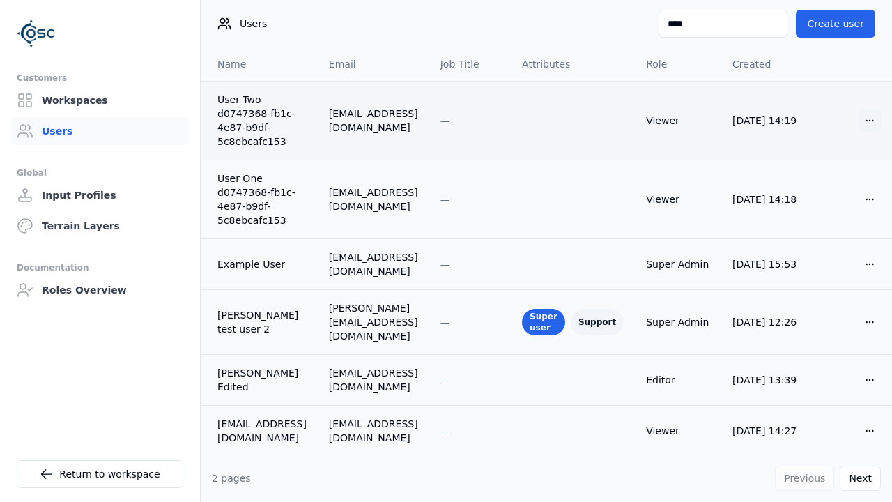
click at [857, 119] on html "Customers Workspaces Users Global Input Profiles Terrain Layers Documentation R…" at bounding box center [446, 251] width 892 height 502
click at [813, 172] on div "Delete" at bounding box center [824, 171] width 82 height 22
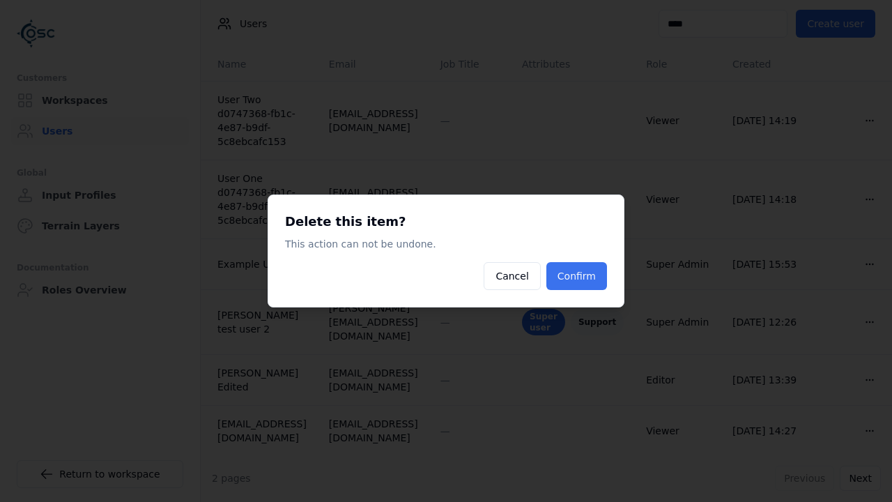
click at [593, 274] on button "Confirm" at bounding box center [576, 276] width 61 height 28
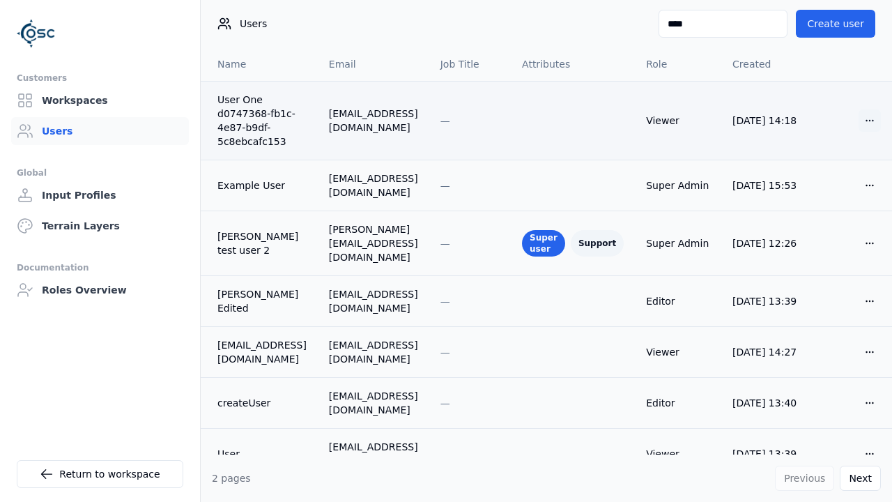
click at [856, 116] on html "Customers Workspaces Users Global Input Profiles Terrain Layers Documentation R…" at bounding box center [446, 251] width 892 height 502
click at [821, 164] on div "Delete" at bounding box center [824, 171] width 82 height 22
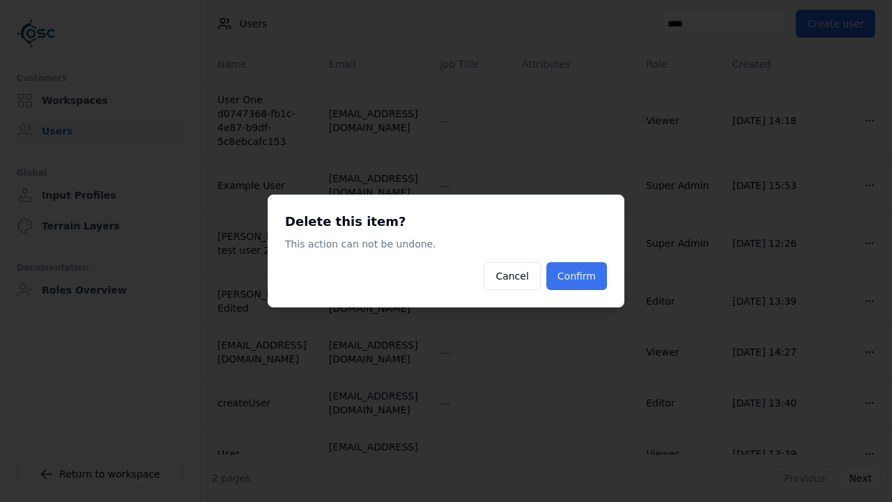
click at [579, 270] on button "Confirm" at bounding box center [576, 276] width 61 height 28
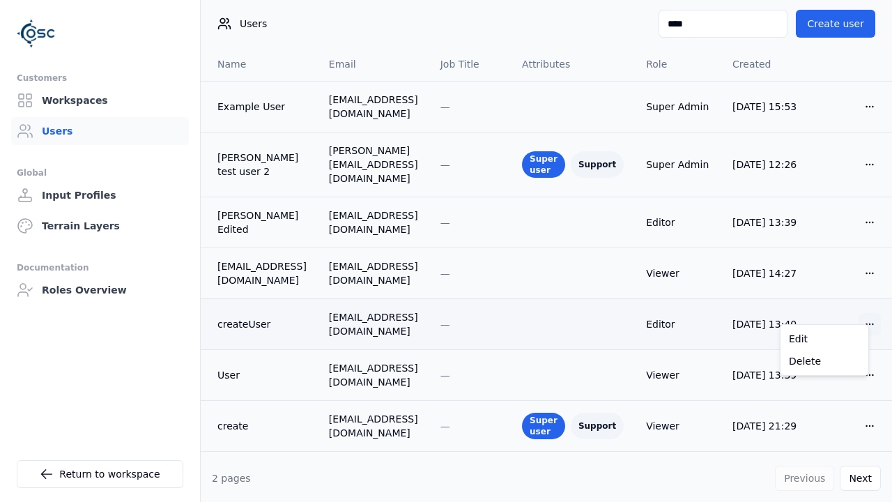
click at [857, 309] on html "Customers Workspaces Users Global Input Profiles Terrain Layers Documentation R…" at bounding box center [446, 251] width 892 height 502
click at [811, 364] on div "Delete" at bounding box center [824, 361] width 82 height 22
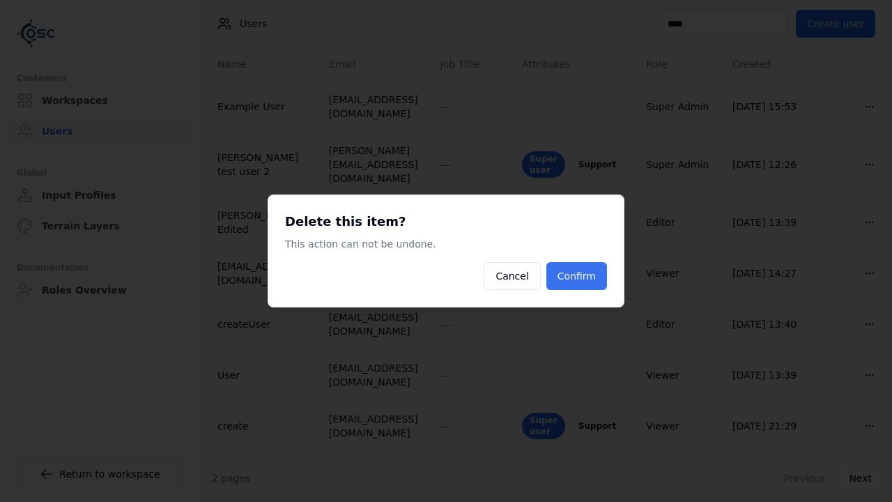
click at [589, 280] on button "Confirm" at bounding box center [576, 276] width 61 height 28
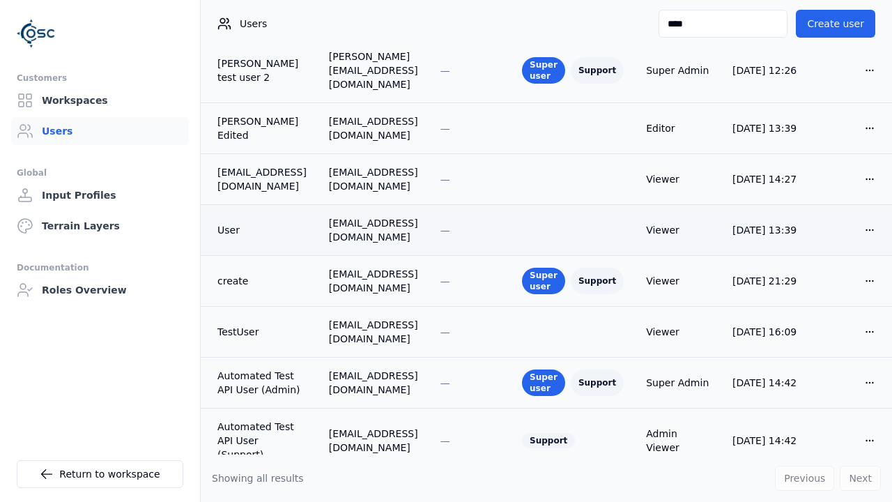
scroll to position [135, 0]
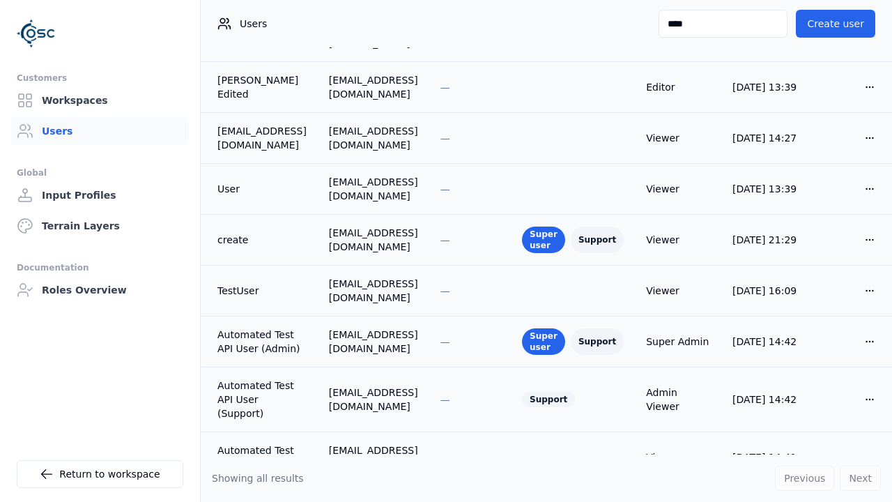
click at [860, 481] on div "Previous Next" at bounding box center [828, 477] width 106 height 25
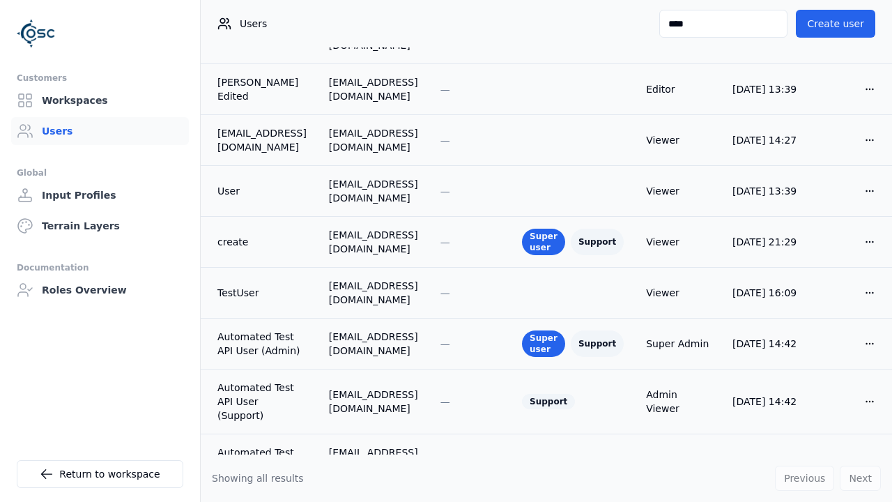
scroll to position [133, 0]
drag, startPoint x: 707, startPoint y: 31, endPoint x: 602, endPoint y: 29, distance: 105.2
click at [602, 29] on div "Users **** Create user" at bounding box center [546, 23] width 691 height 47
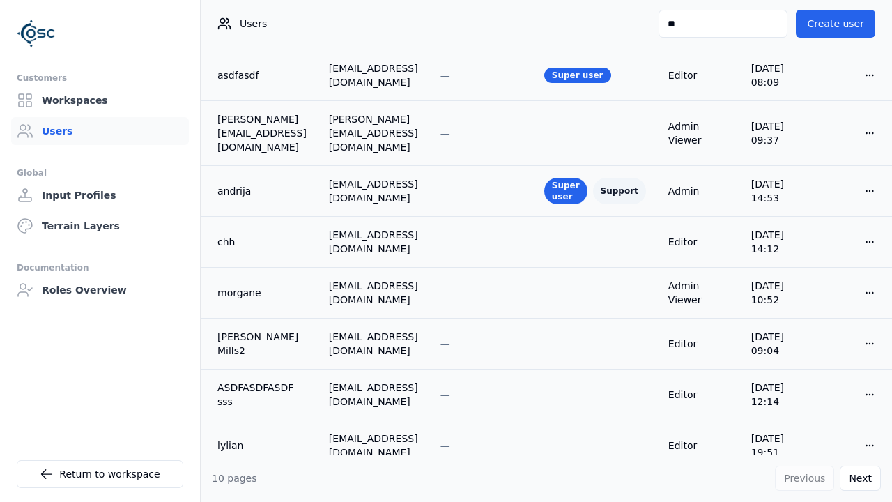
scroll to position [0, 0]
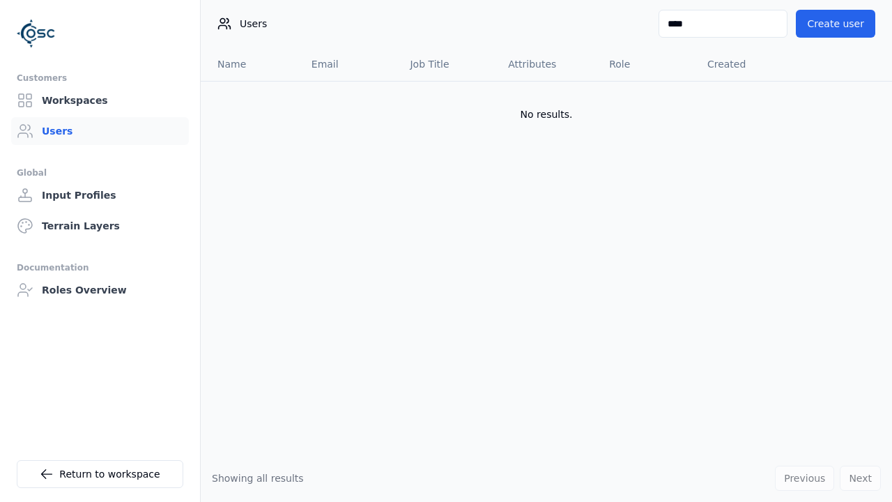
type input "*****"
drag, startPoint x: 702, startPoint y: 16, endPoint x: 618, endPoint y: 17, distance: 84.3
click at [648, 18] on div "Users ***** Create user" at bounding box center [546, 23] width 691 height 47
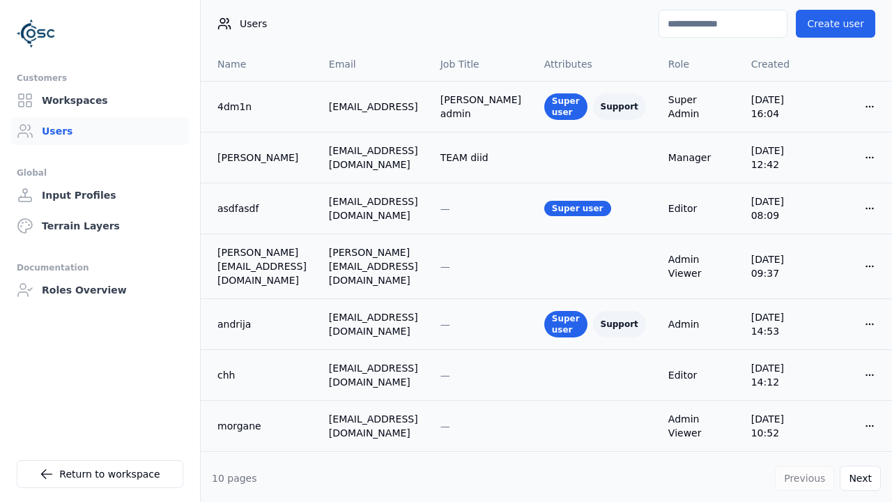
click at [748, 21] on input at bounding box center [722, 24] width 129 height 28
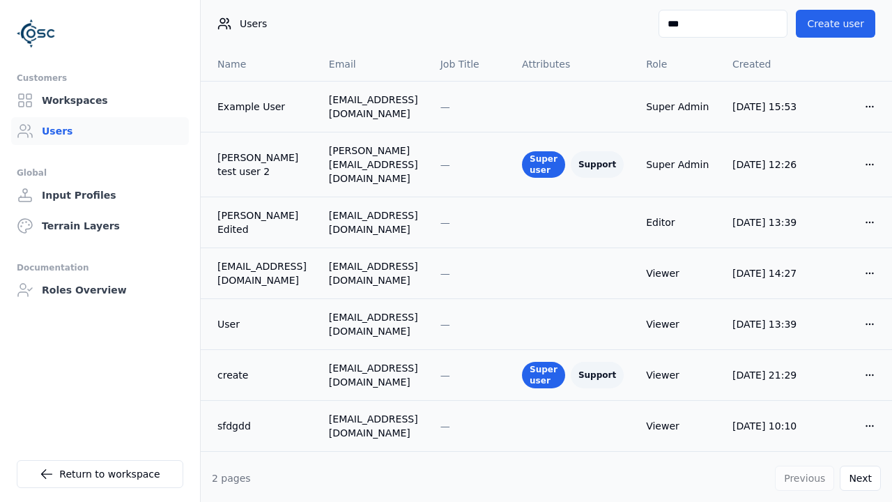
type input "****"
